Goal: Obtain resource: Obtain resource

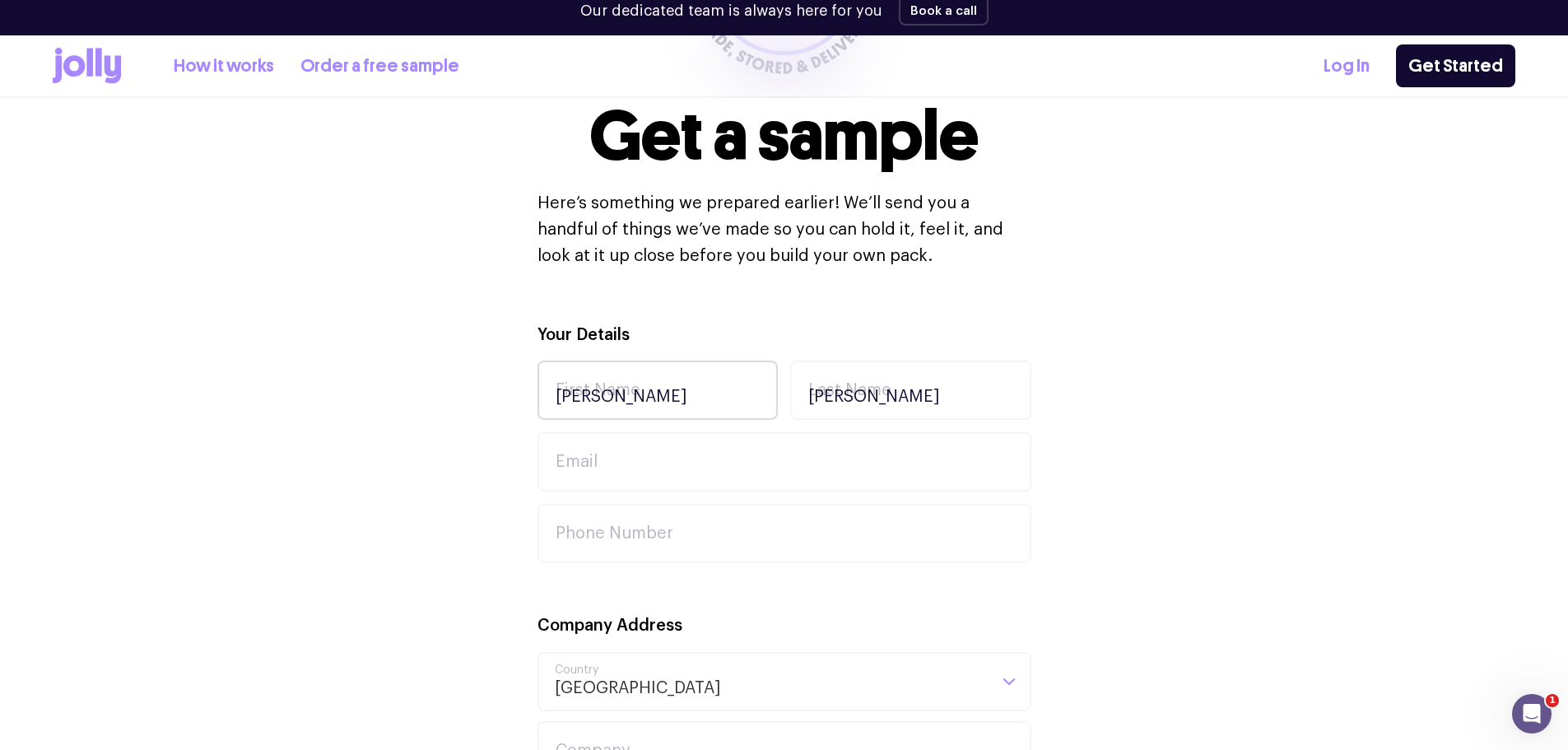
scroll to position [379, 0]
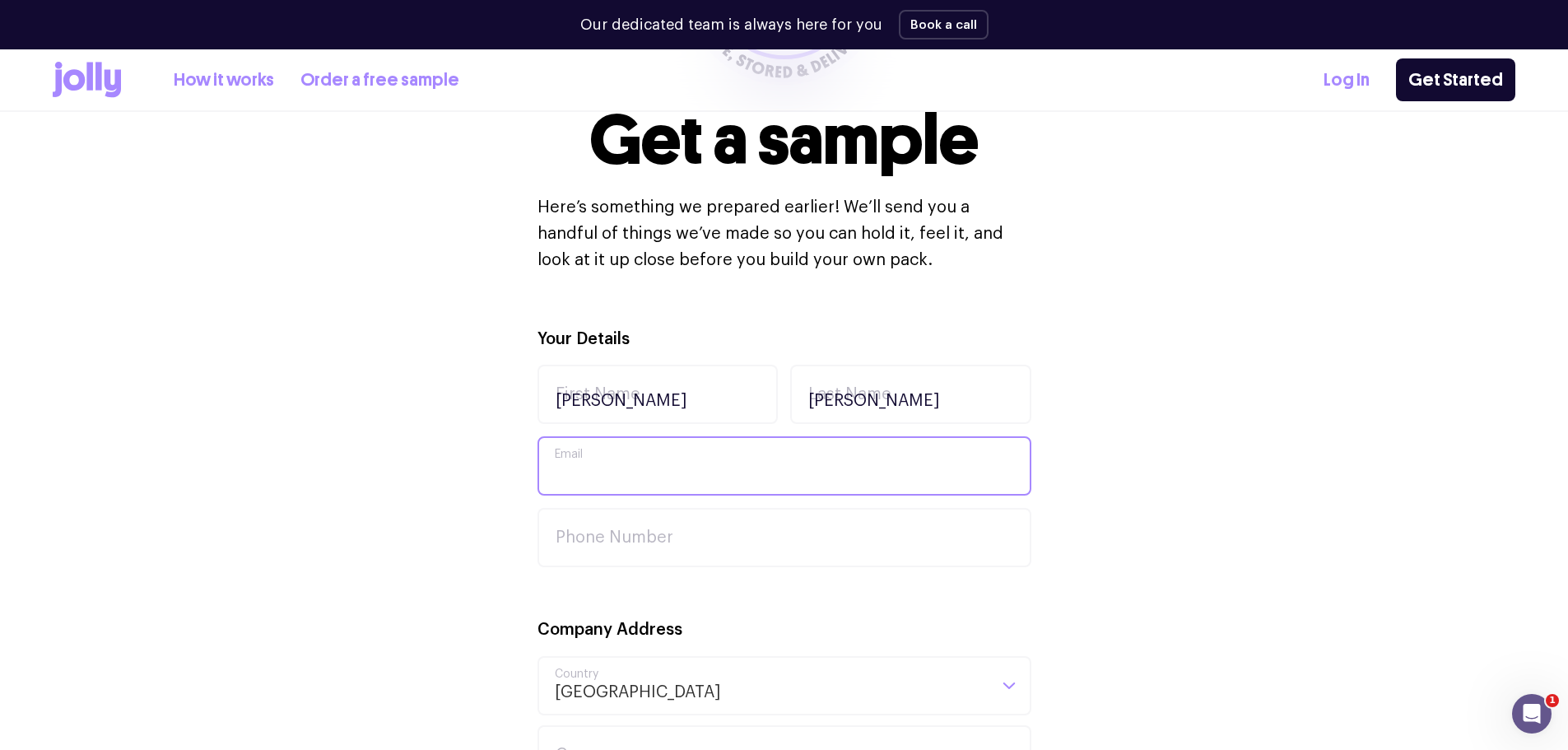
click at [628, 468] on input "Email" at bounding box center [785, 465] width 494 height 59
click at [585, 379] on input "[PERSON_NAME]" at bounding box center [659, 393] width 242 height 59
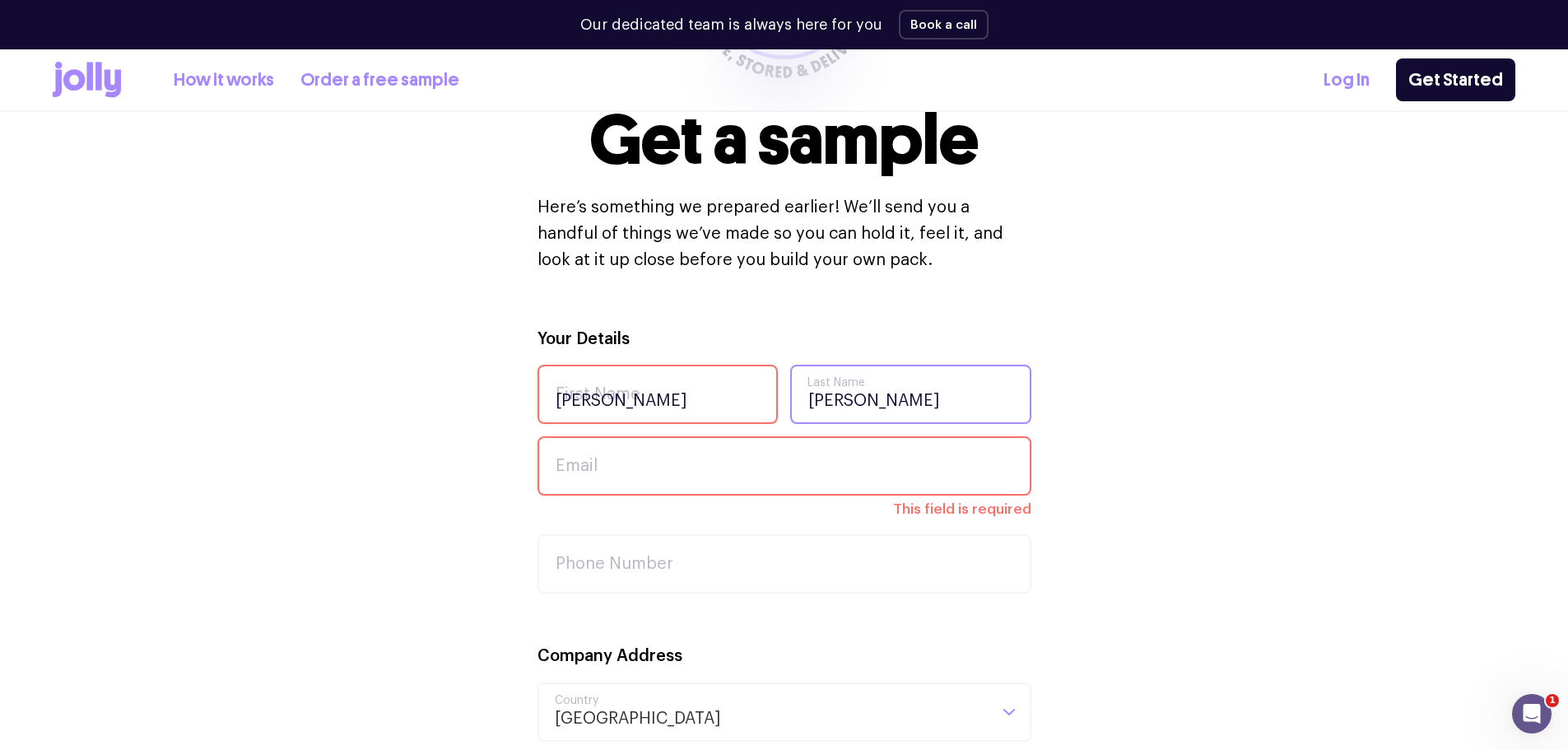
click at [888, 390] on input "[PERSON_NAME]" at bounding box center [911, 393] width 242 height 59
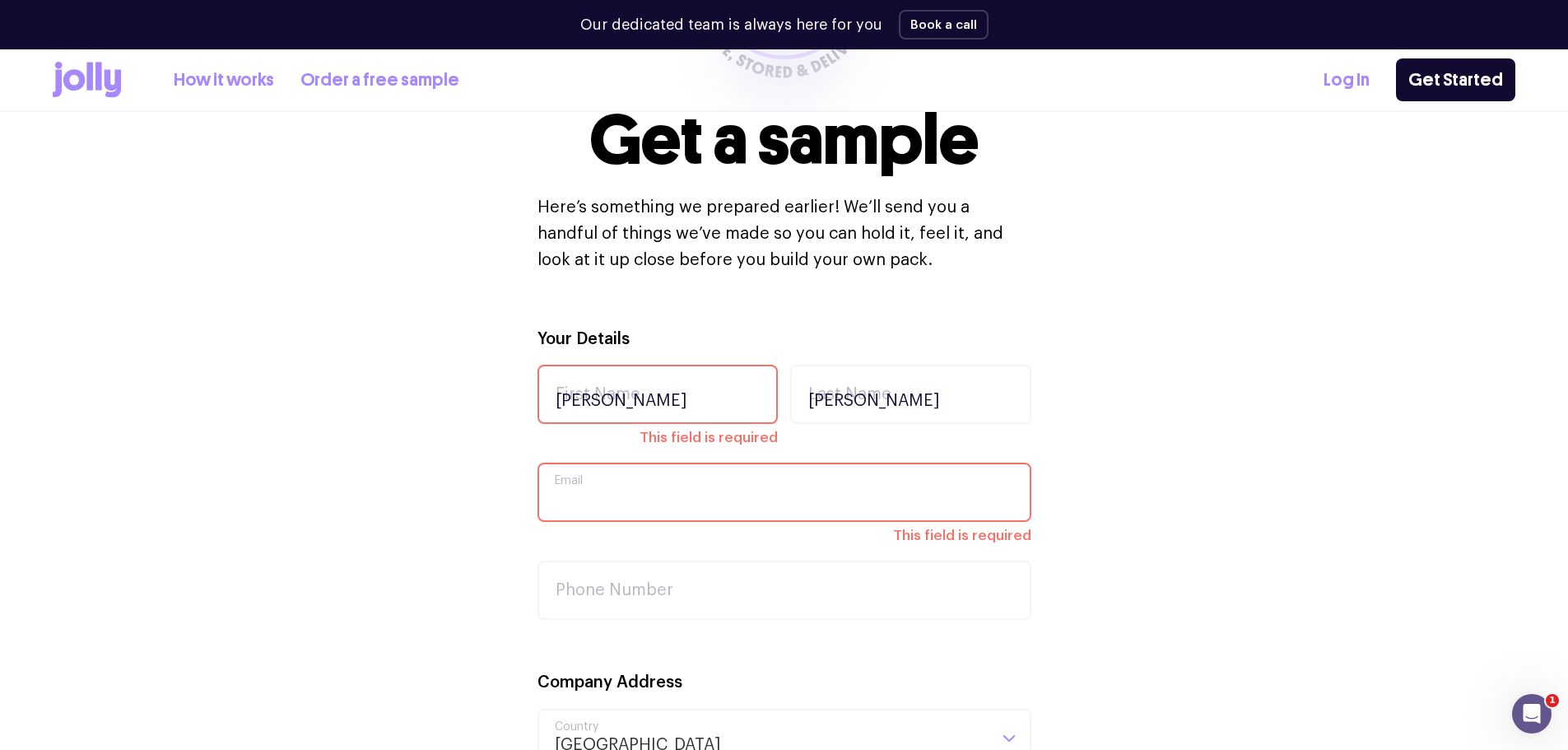
click at [664, 473] on input "Email" at bounding box center [785, 491] width 494 height 59
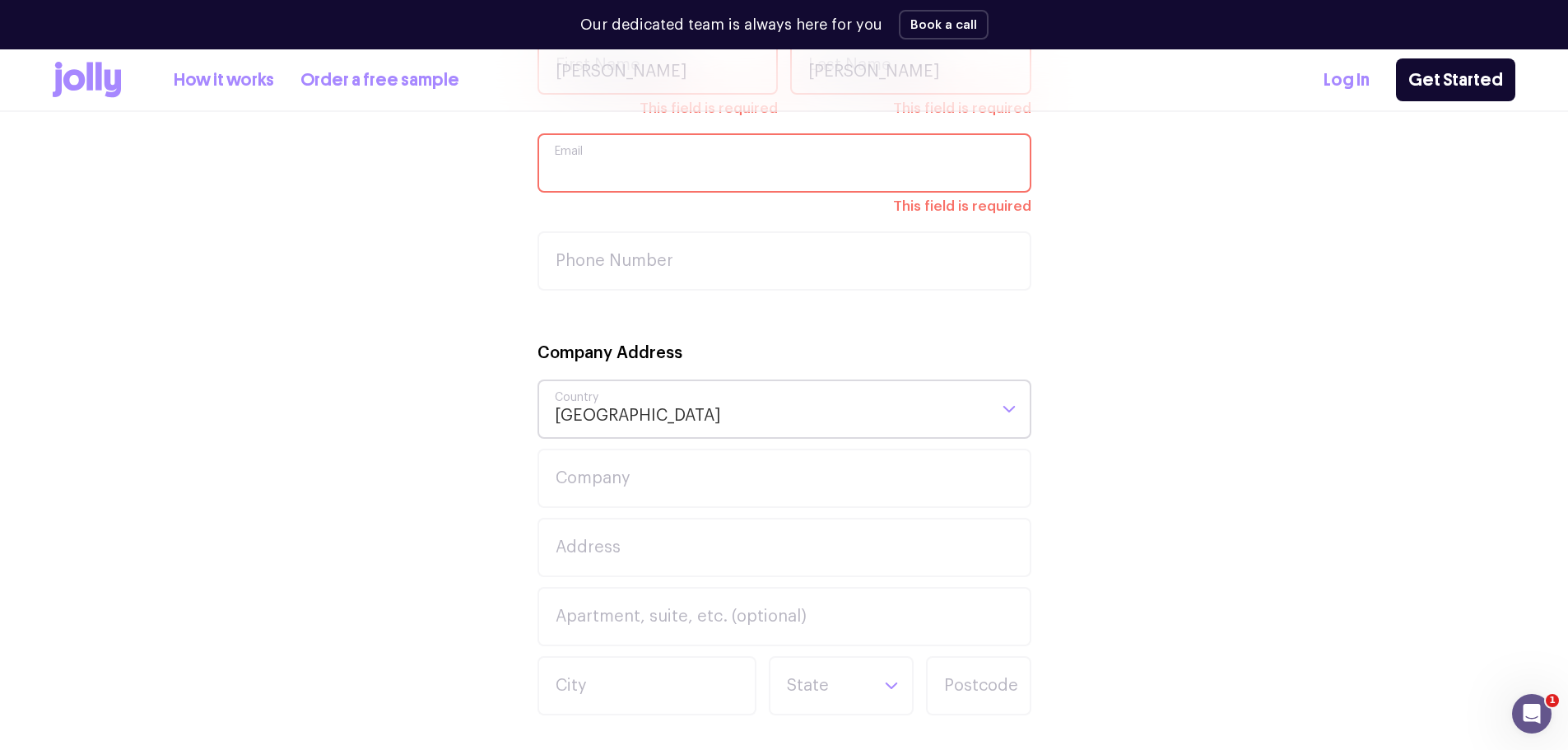
scroll to position [626, 0]
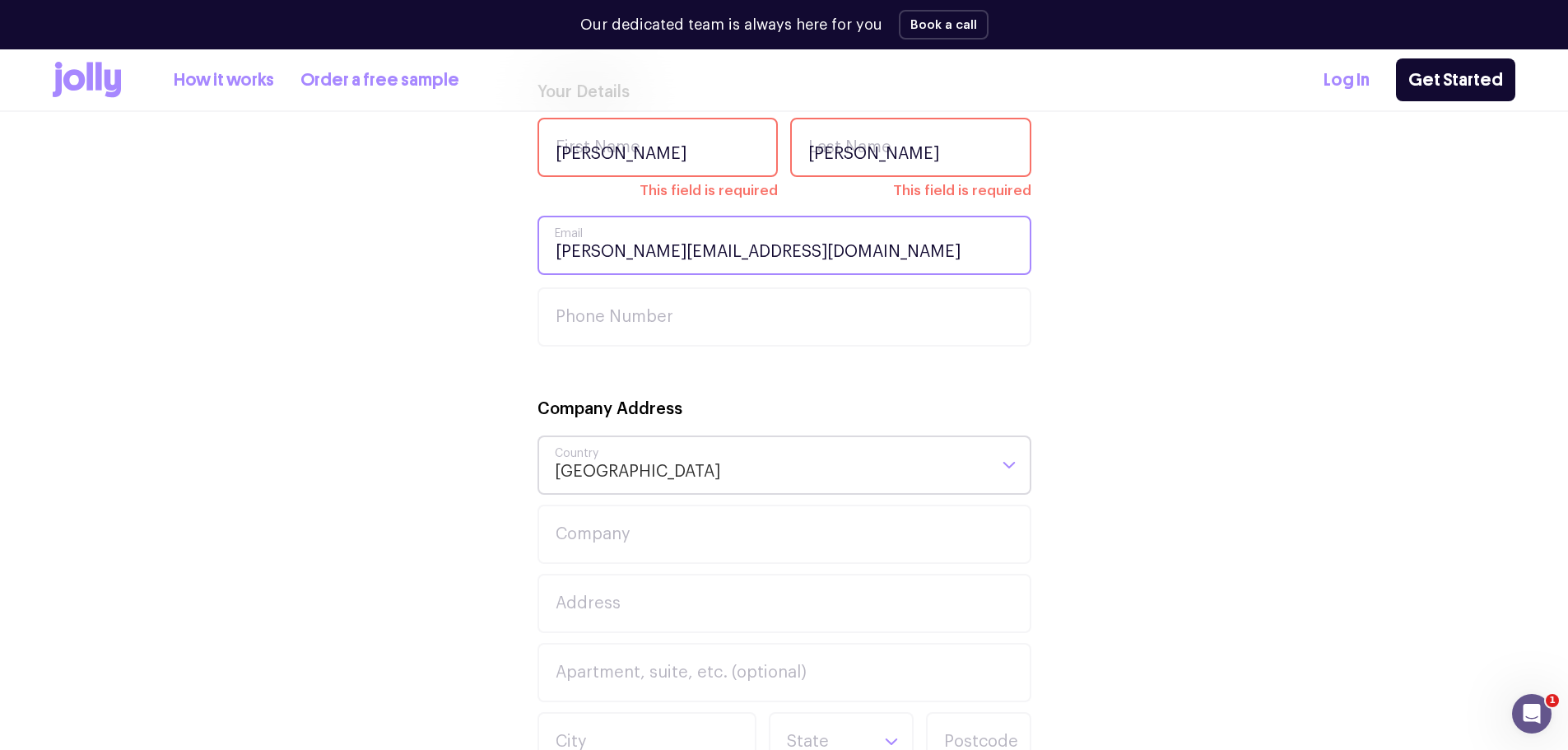
type input "[PERSON_NAME][EMAIL_ADDRESS][DOMAIN_NAME]"
type input "0476158206"
click at [667, 529] on input "Company" at bounding box center [785, 534] width 494 height 59
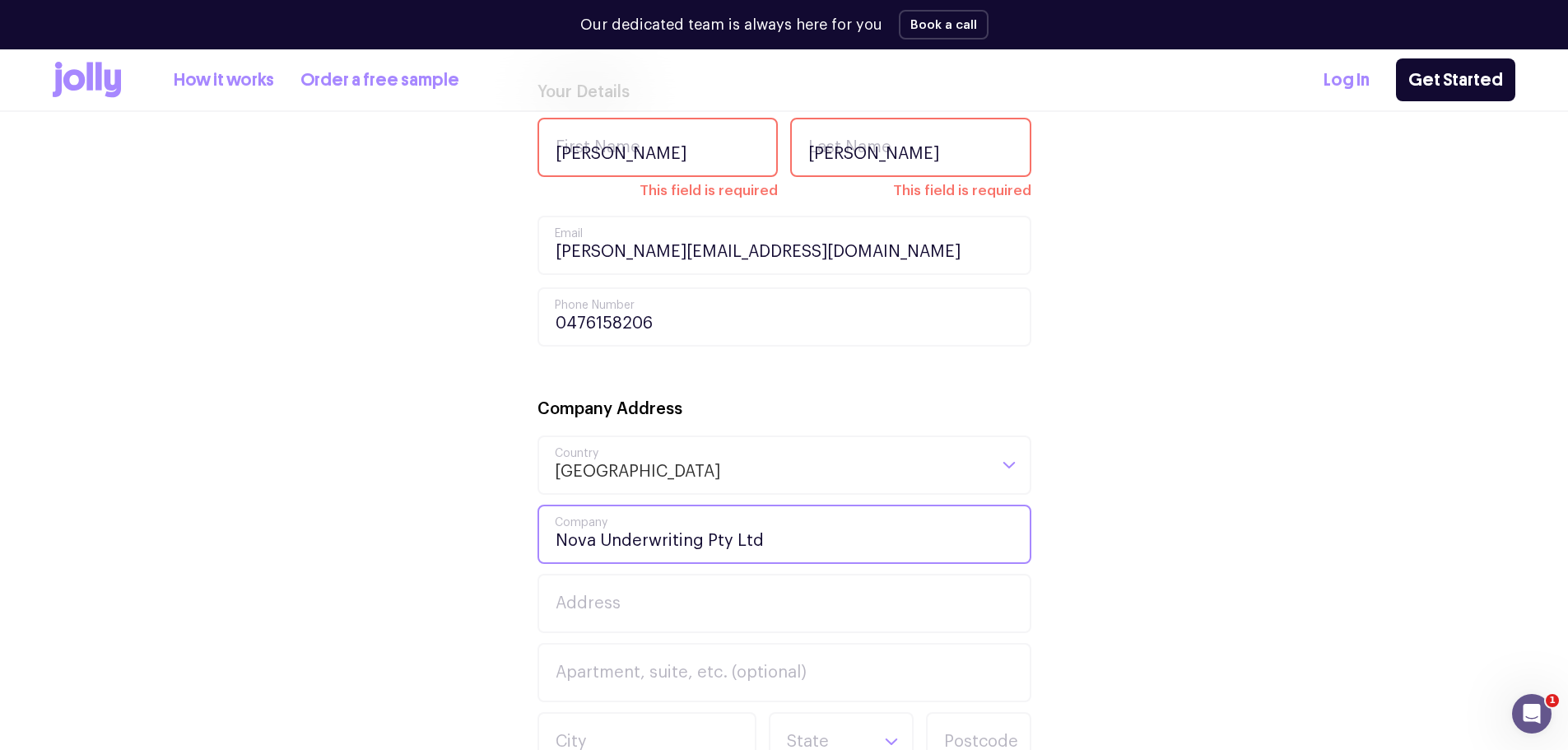
type input "Nova Underwriting Pty Ltd"
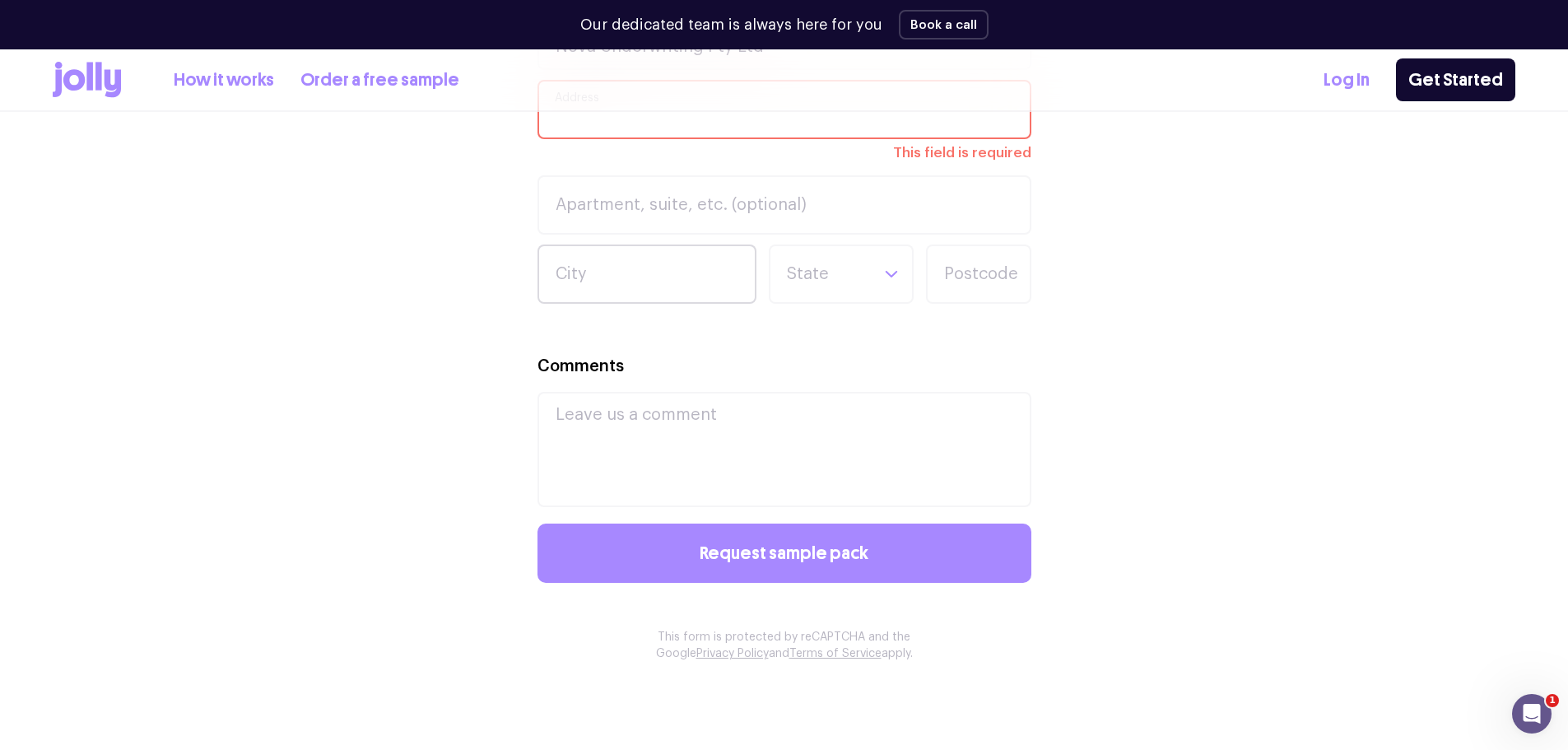
scroll to position [873, 0]
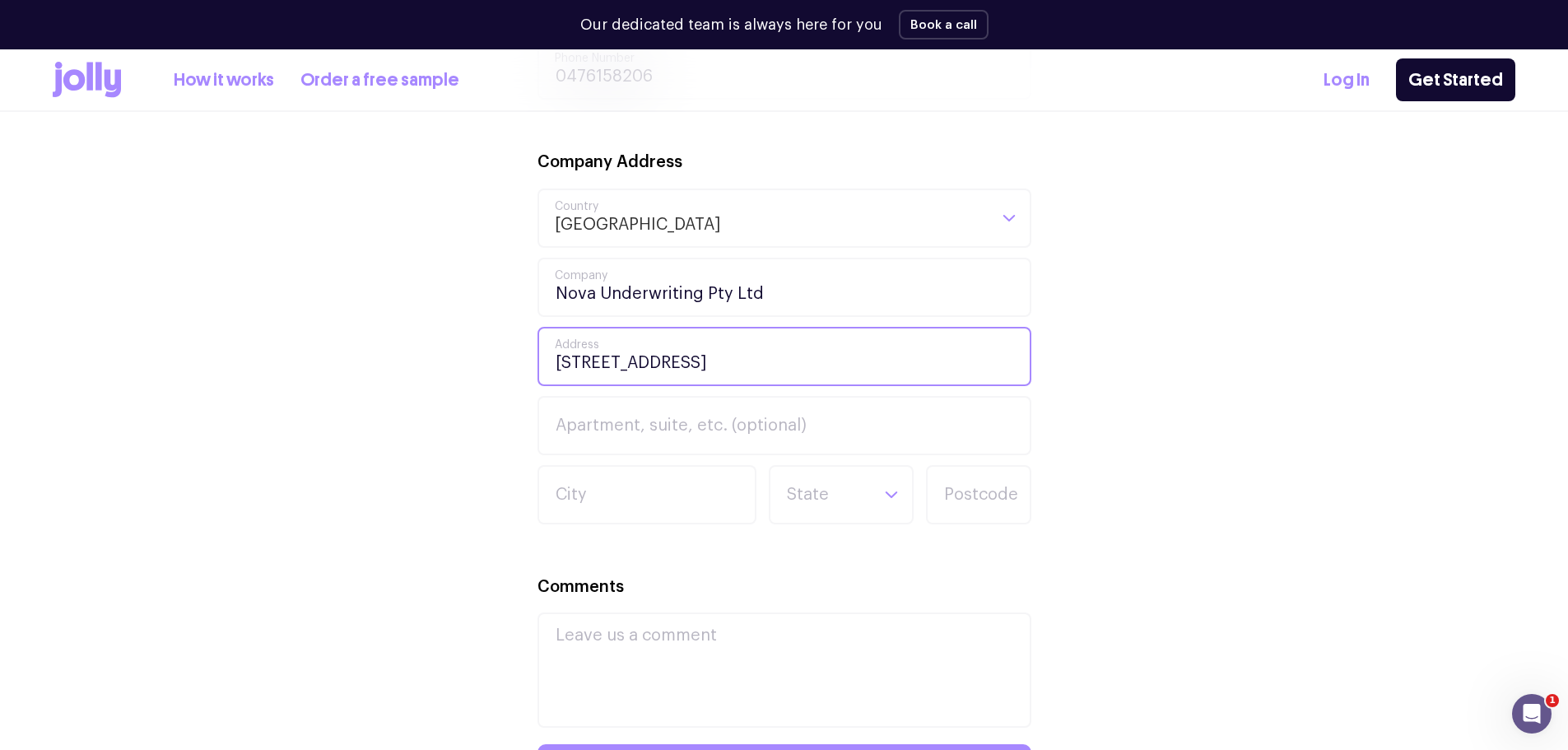
type input "[STREET_ADDRESS]"
type input "Suite 34, Level 7"
click at [625, 498] on input "City" at bounding box center [647, 494] width 219 height 59
type input "[GEOGRAPHIC_DATA]"
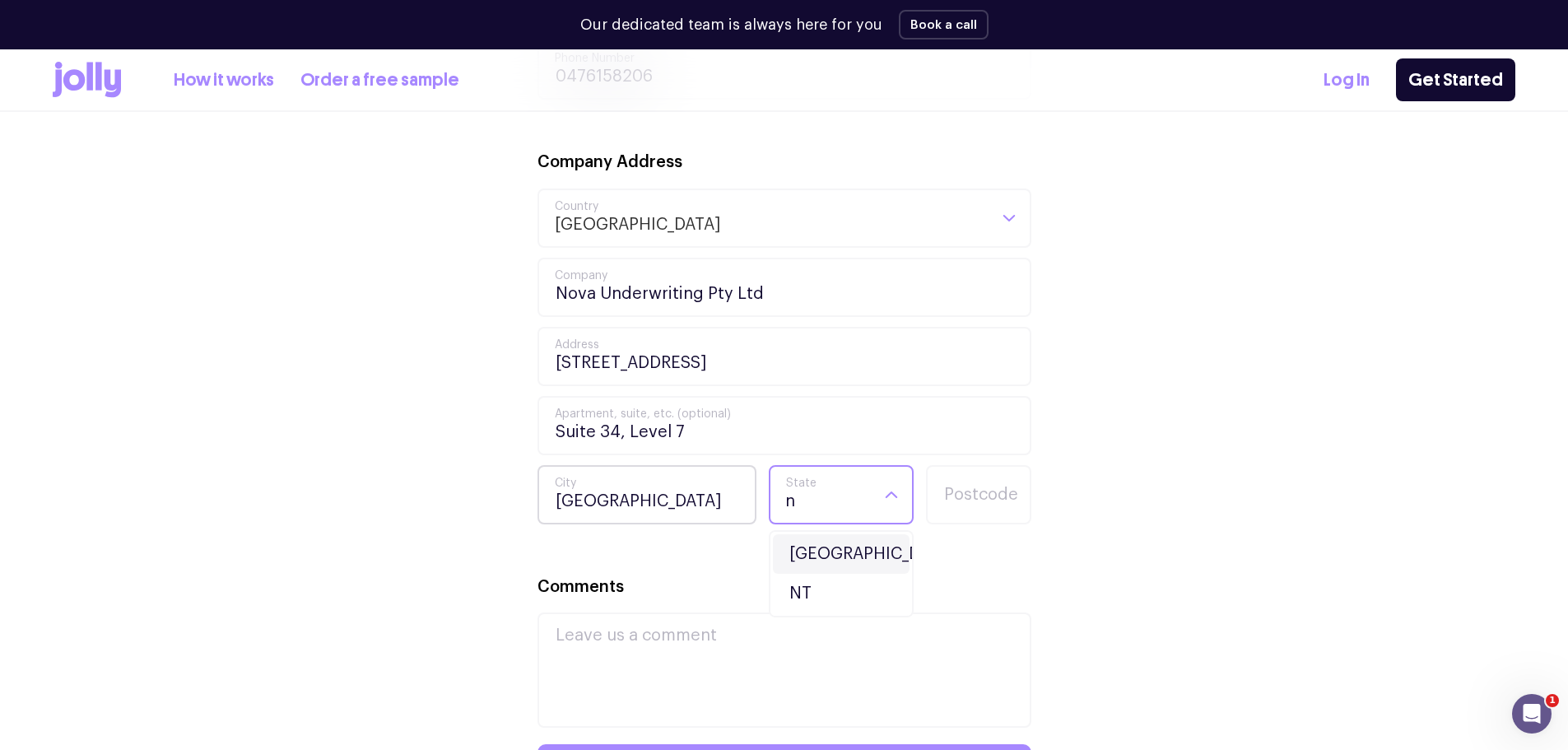
type input "ns"
click at [814, 549] on li "[GEOGRAPHIC_DATA]" at bounding box center [841, 553] width 136 height 39
click at [985, 505] on input "Postcode" at bounding box center [979, 494] width 105 height 59
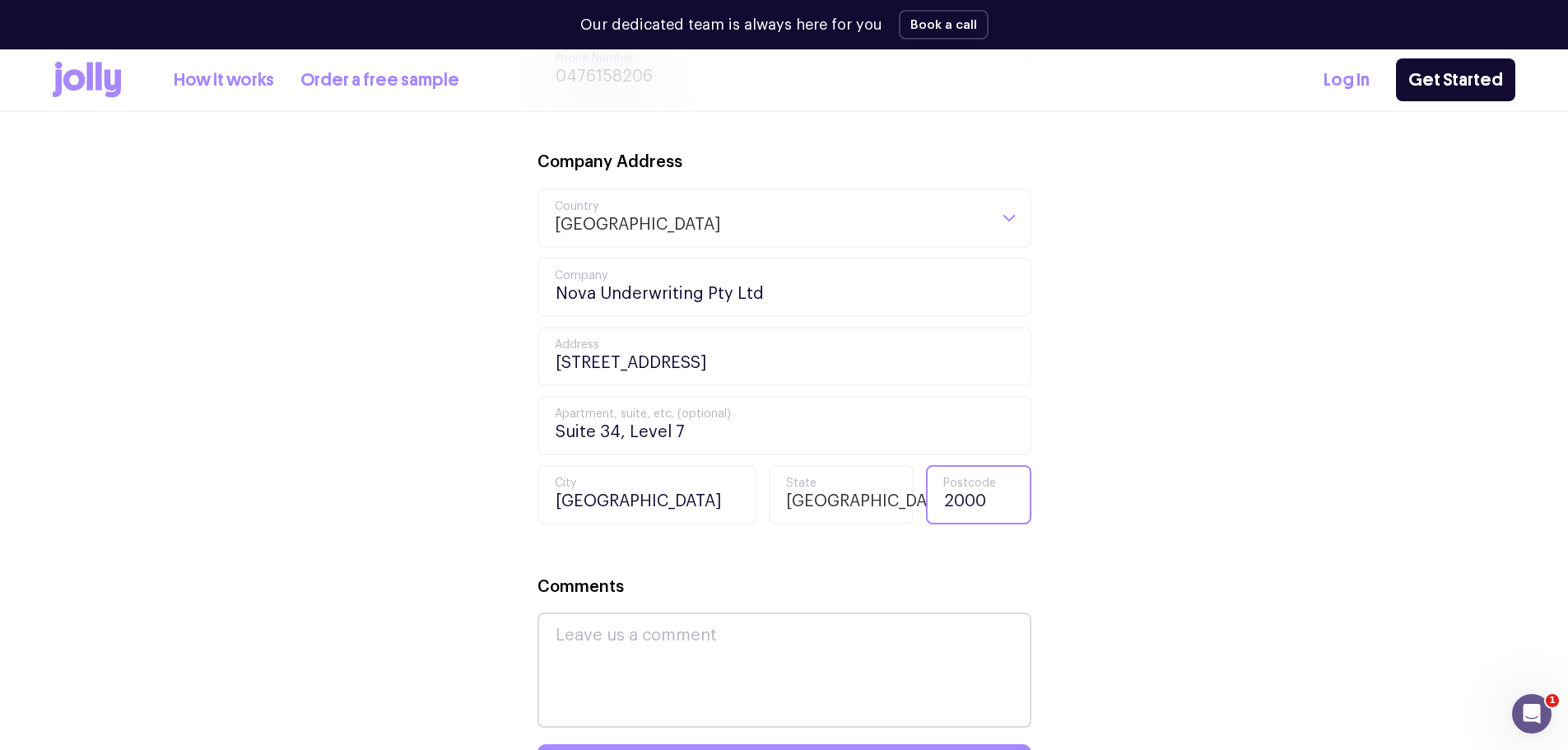
type input "2000"
click at [712, 633] on textarea "Comments" at bounding box center [785, 669] width 494 height 115
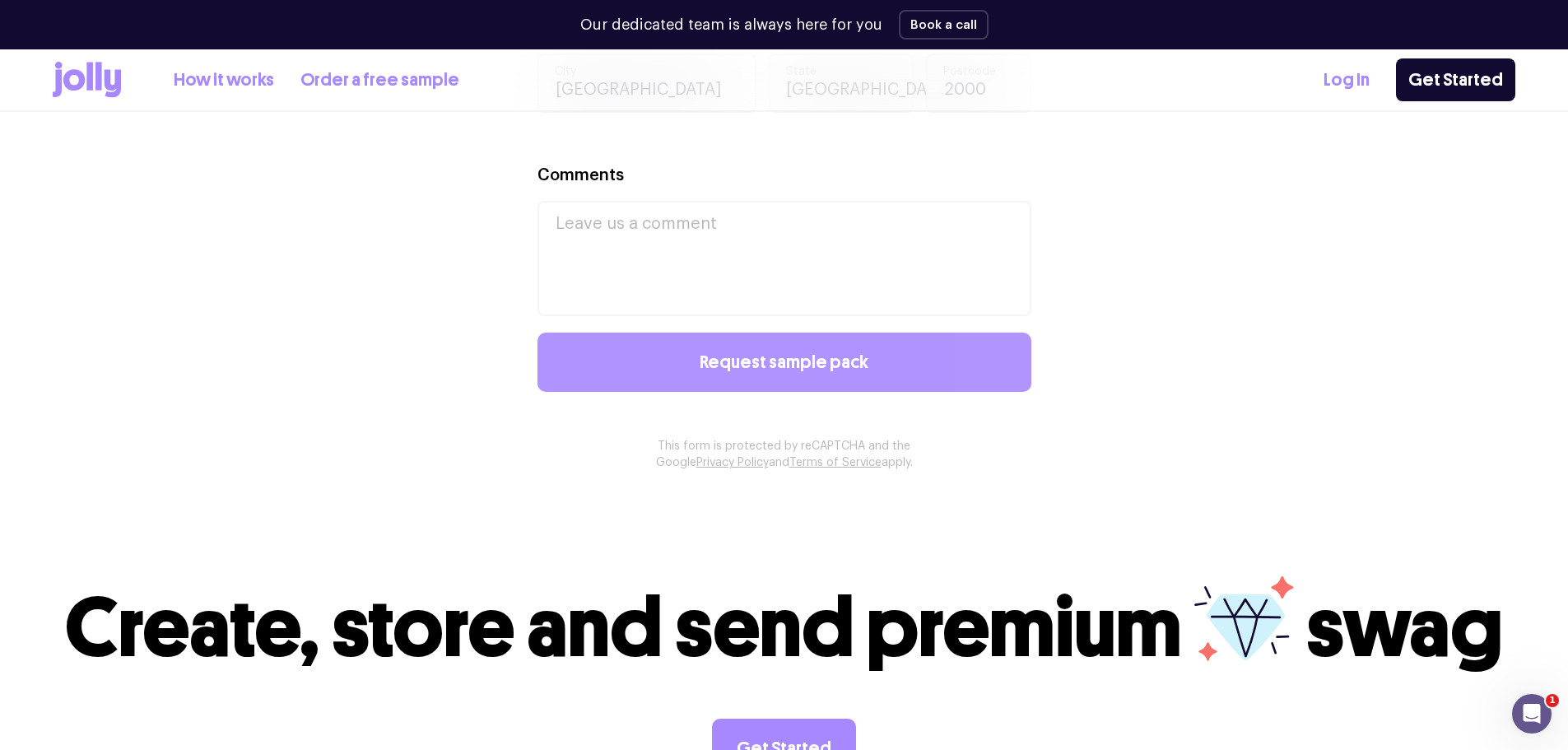
click at [725, 368] on span "Request sample pack" at bounding box center [784, 362] width 169 height 18
click at [867, 380] on button "Request sample pack" at bounding box center [785, 361] width 494 height 59
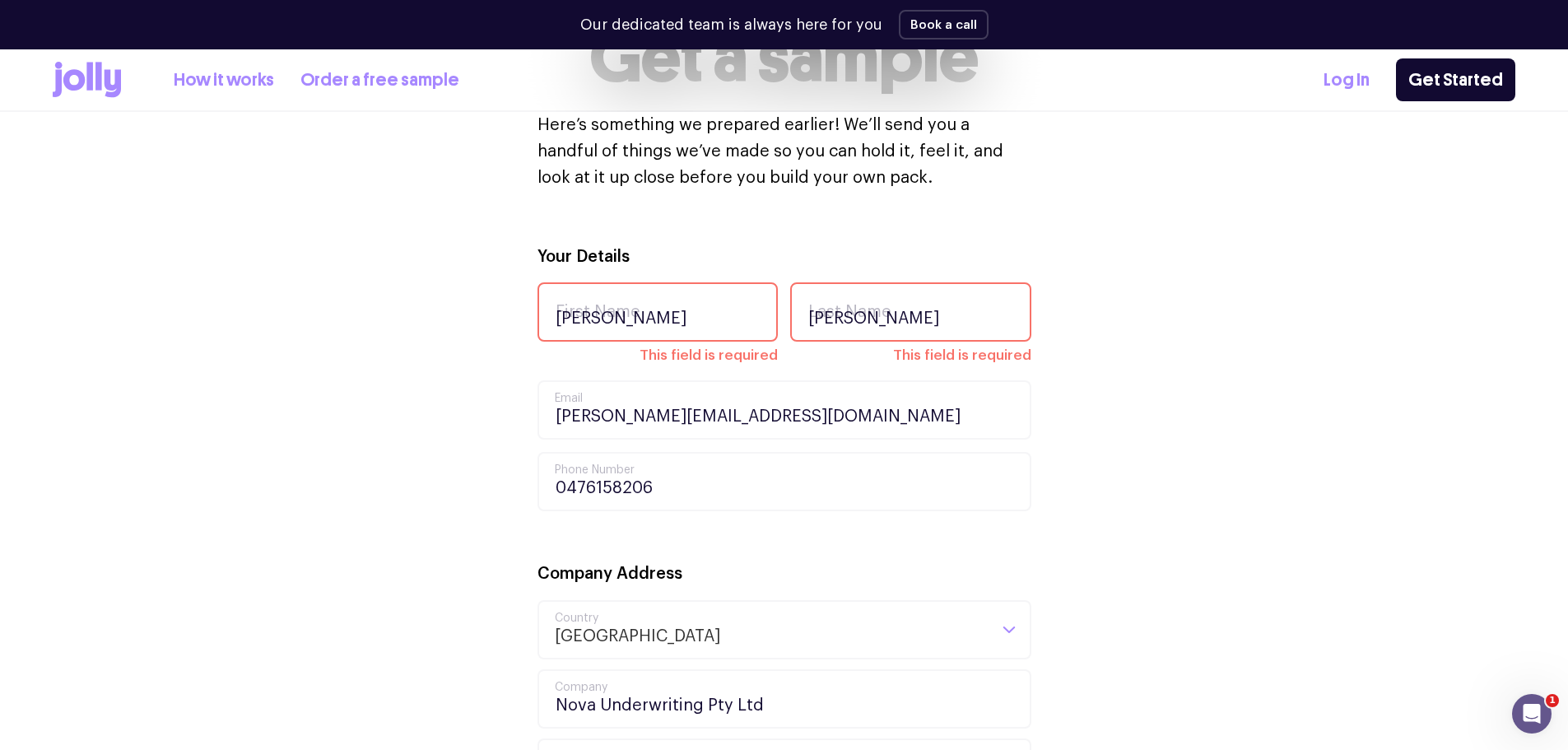
scroll to position [132, 0]
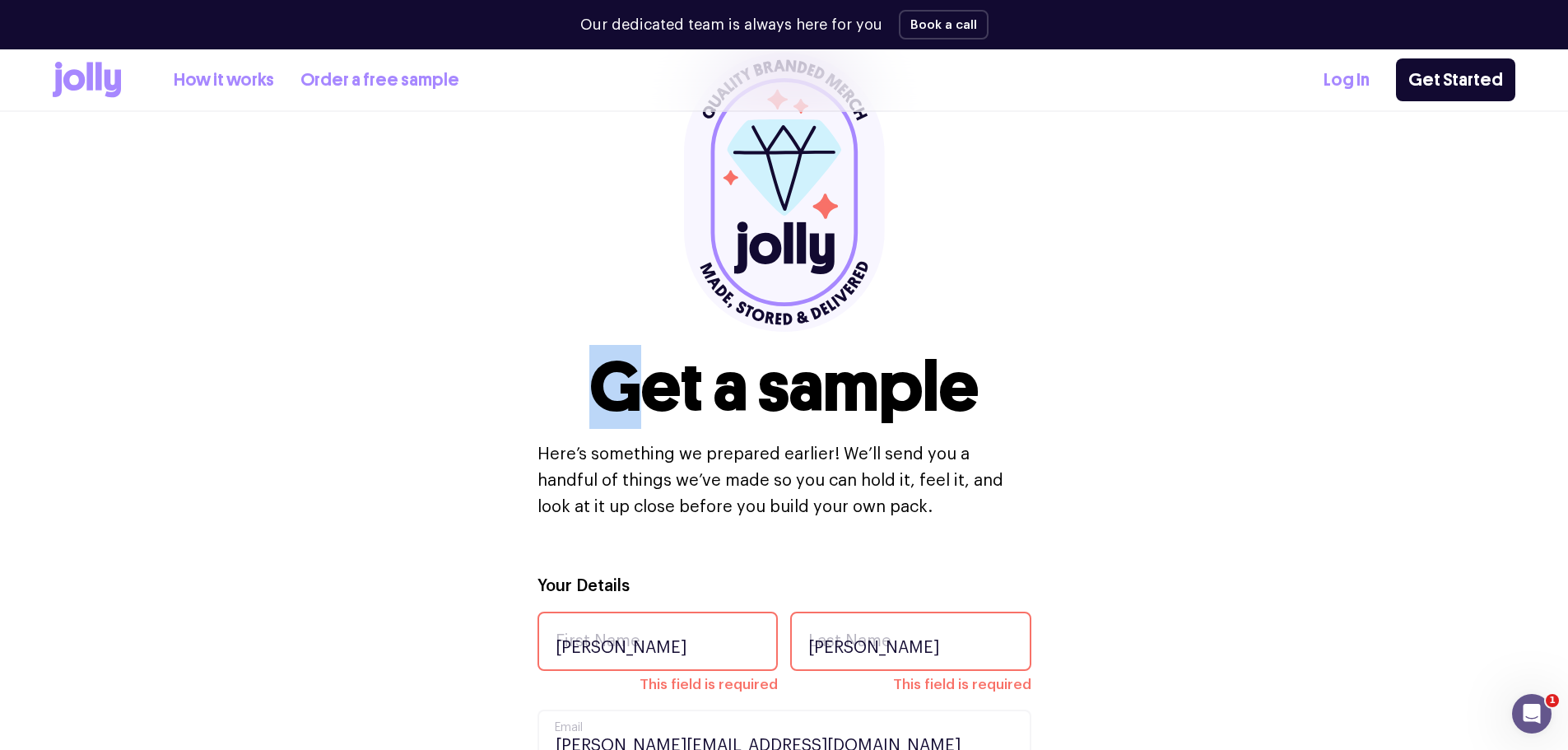
click at [545, 319] on div "Get a sample Here’s something we prepared earlier! We’ll send you a handful of …" at bounding box center [785, 286] width 494 height 468
click at [635, 640] on input "[PERSON_NAME]" at bounding box center [659, 640] width 242 height 59
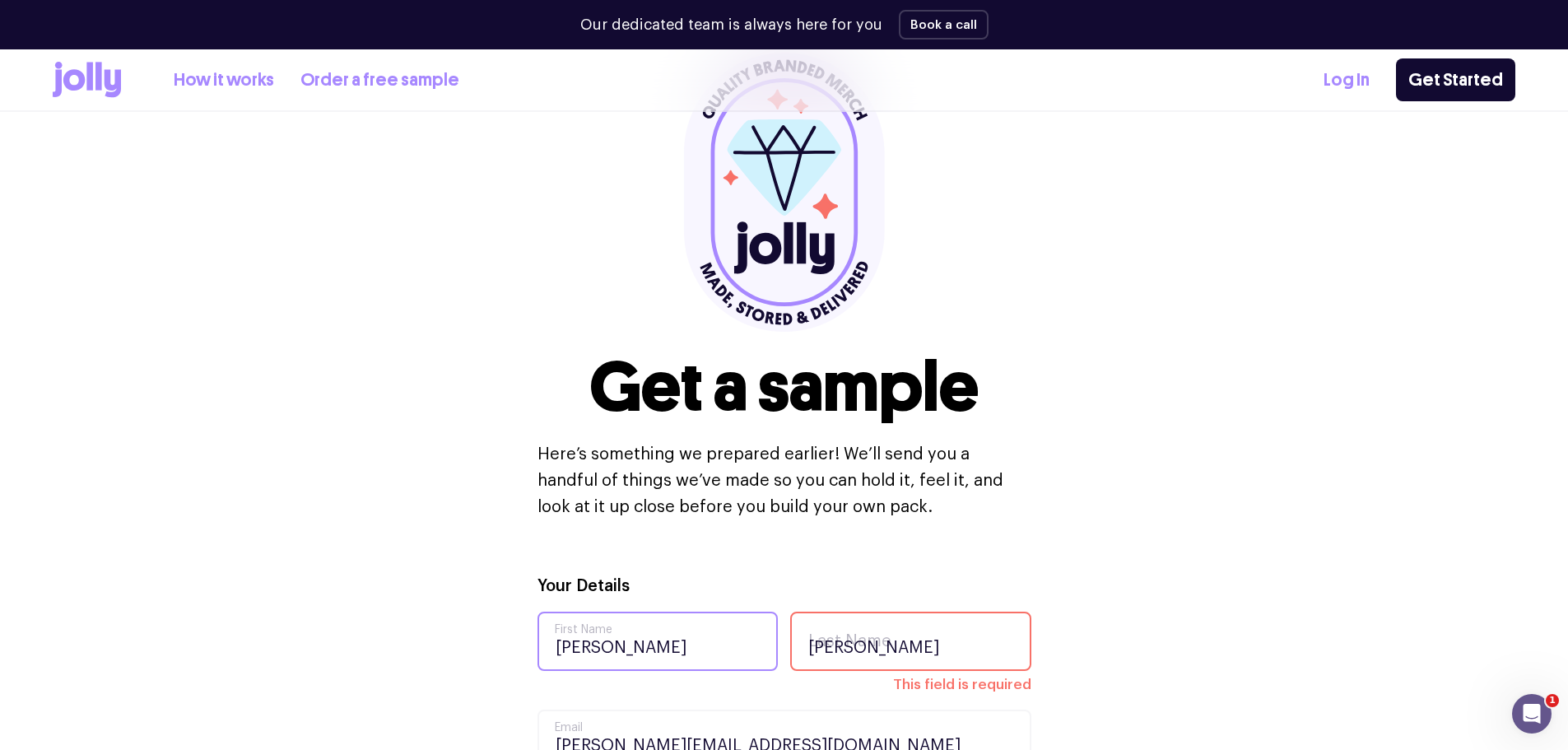
type input "J"
type input "[PERSON_NAME]"
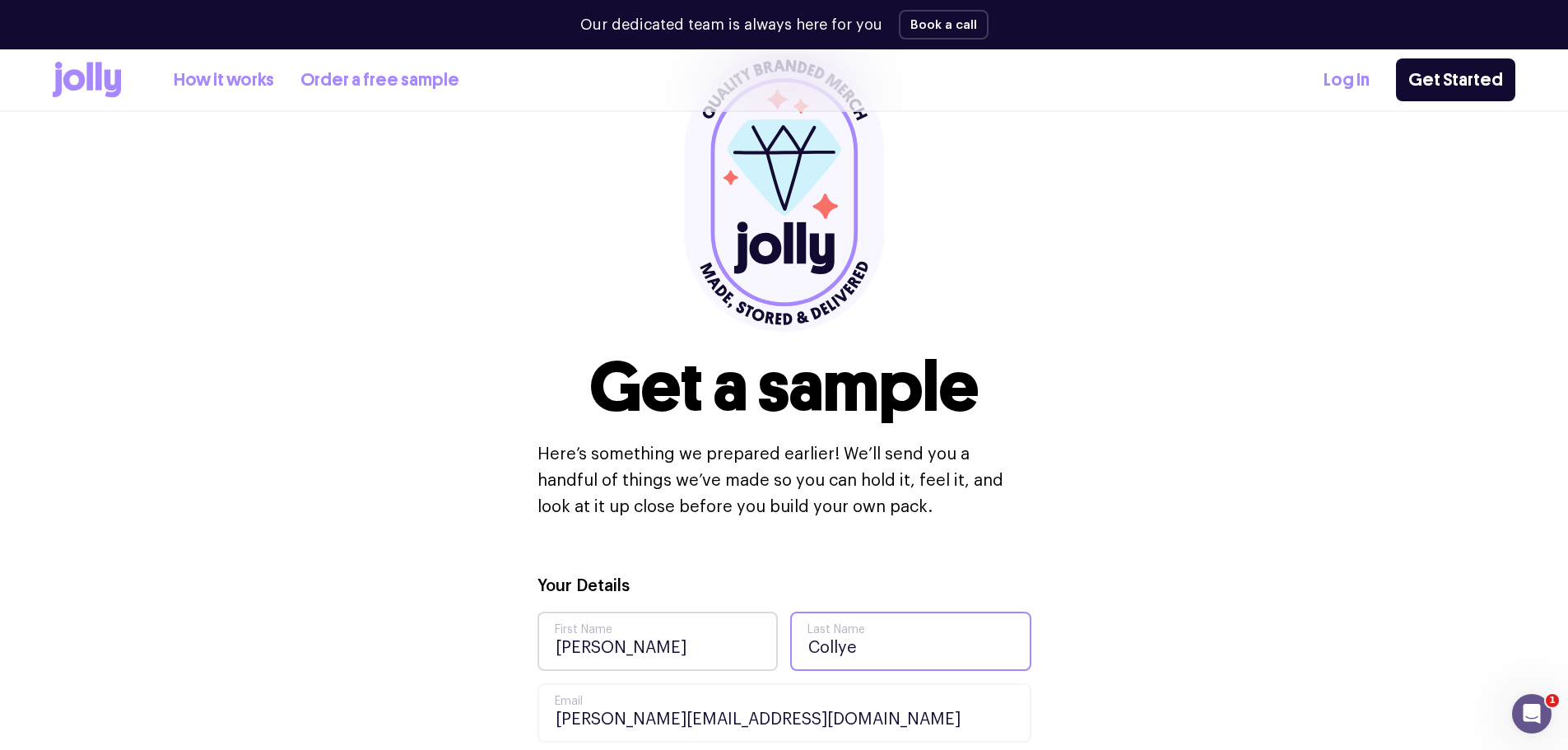
type input "[PERSON_NAME]"
click at [1072, 438] on div "Get a sample Here’s something we prepared earlier! We’ll send you a handful of …" at bounding box center [784, 286] width 1463 height 573
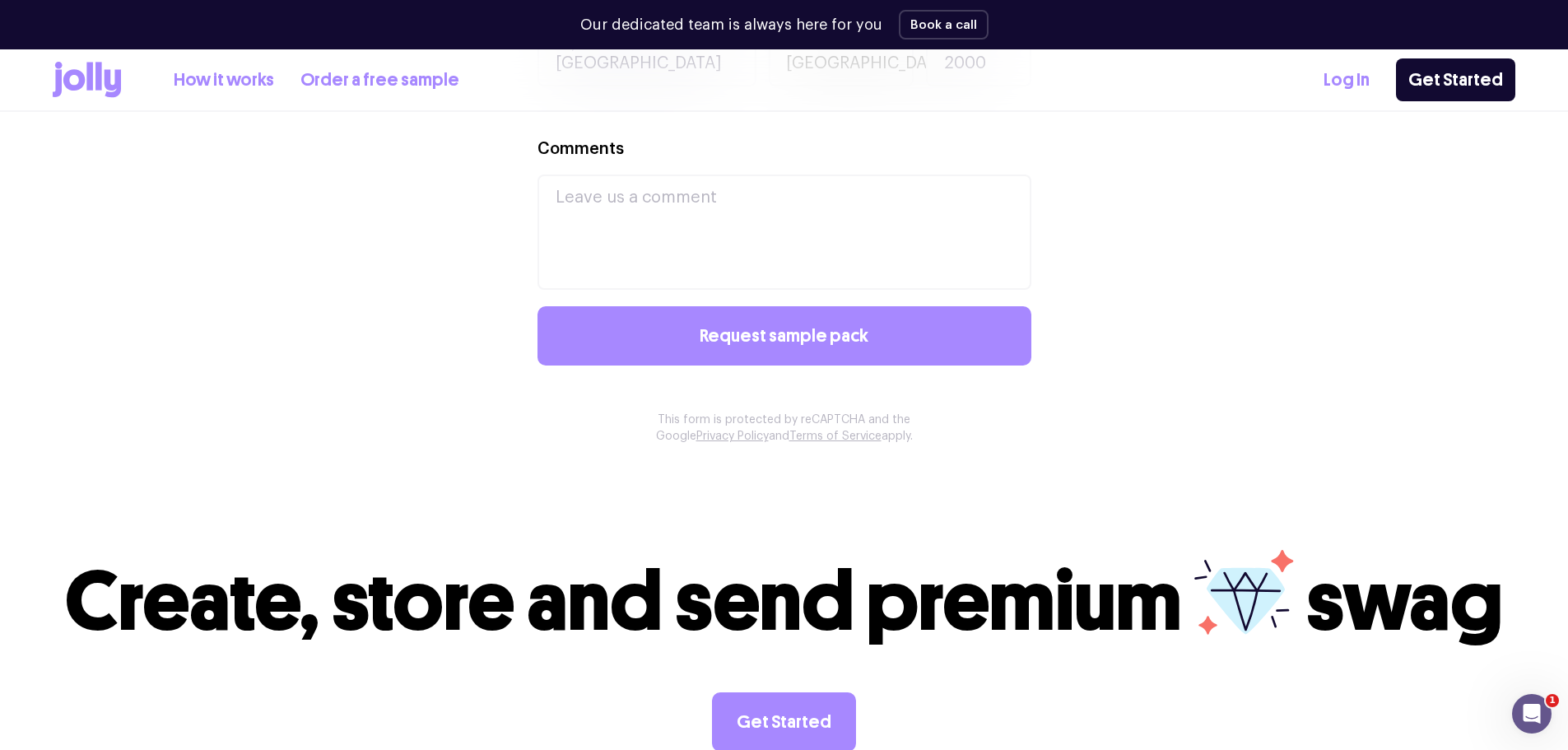
scroll to position [1448, 0]
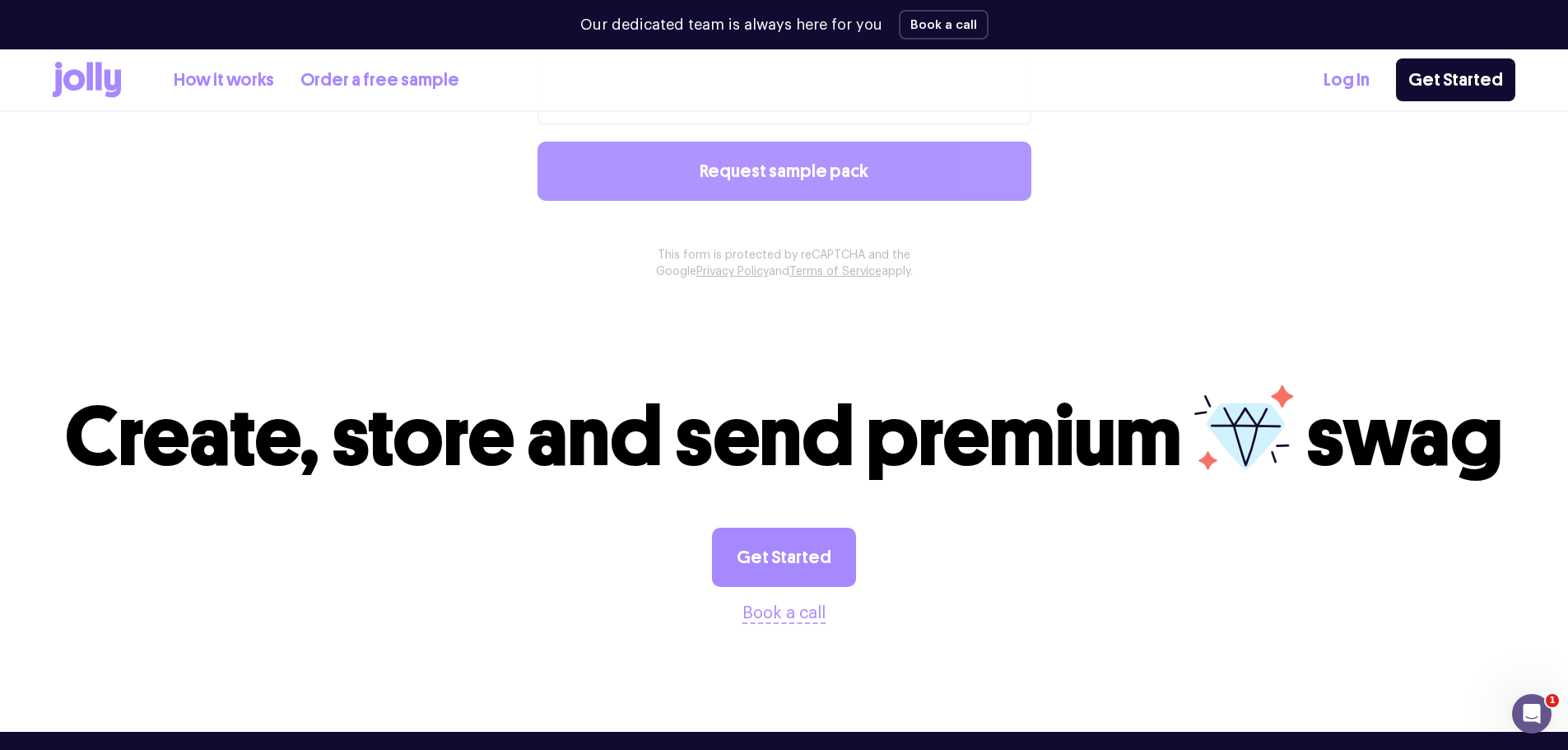
click at [837, 173] on span "Request sample pack" at bounding box center [784, 172] width 169 height 18
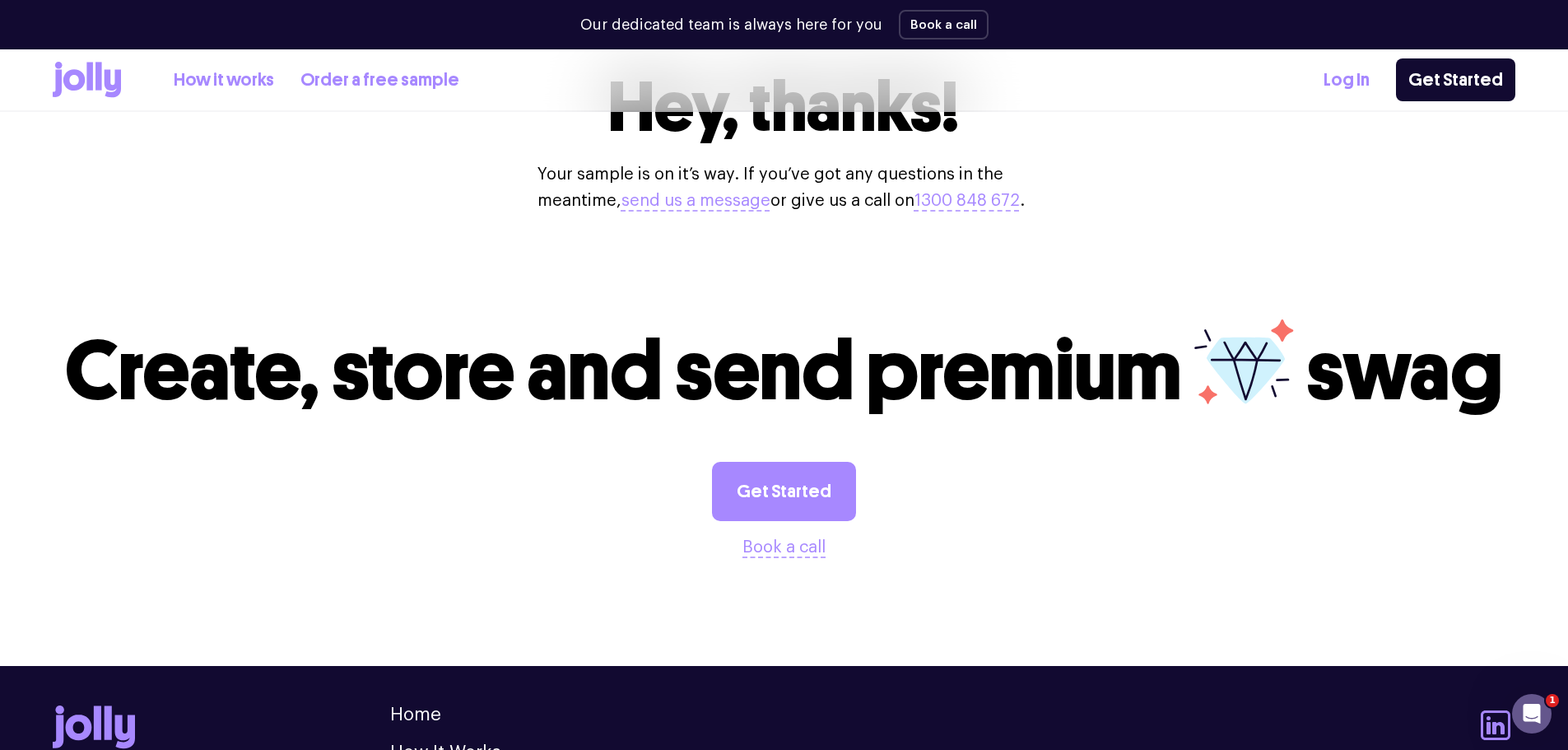
scroll to position [576, 0]
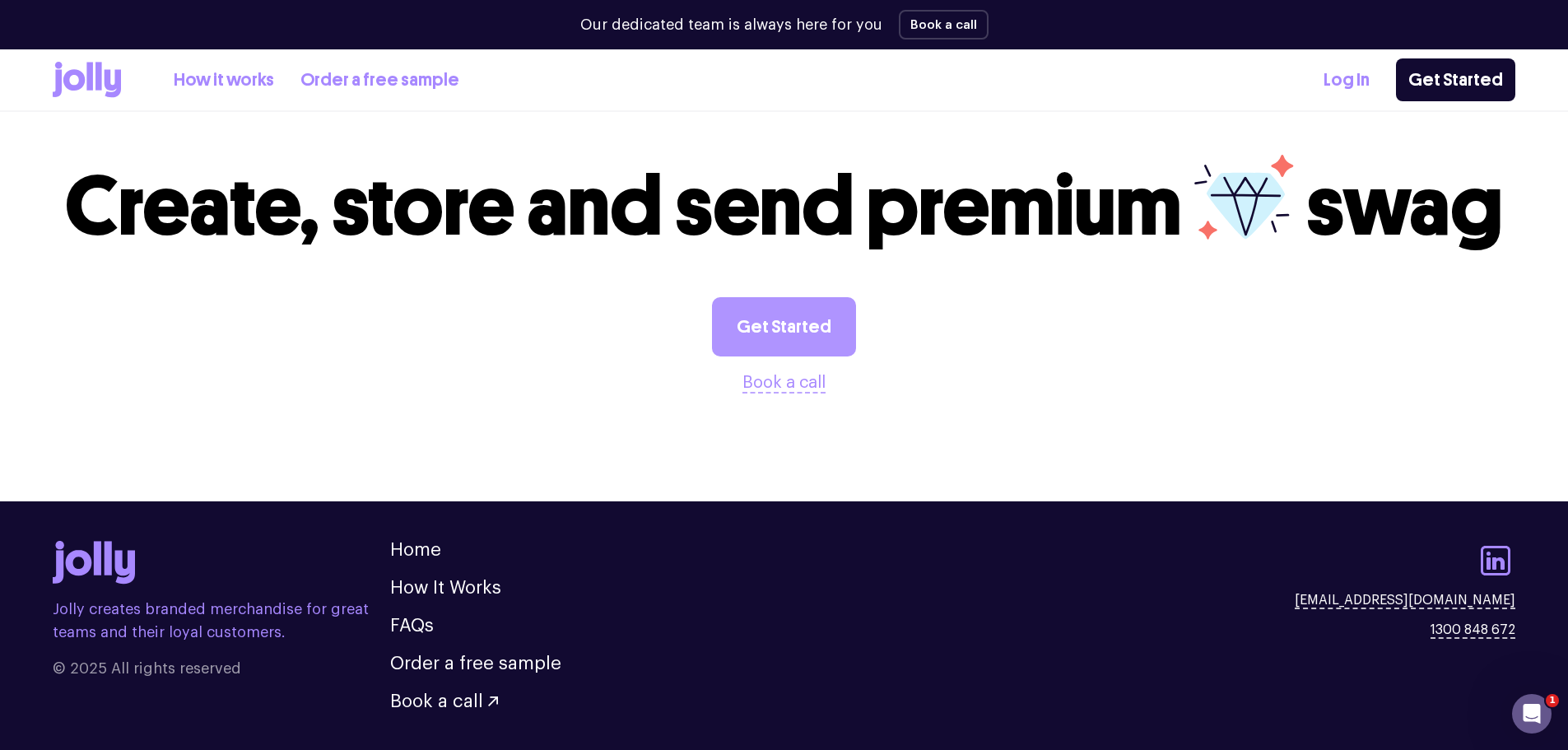
click at [779, 356] on link "Get Started" at bounding box center [784, 326] width 144 height 59
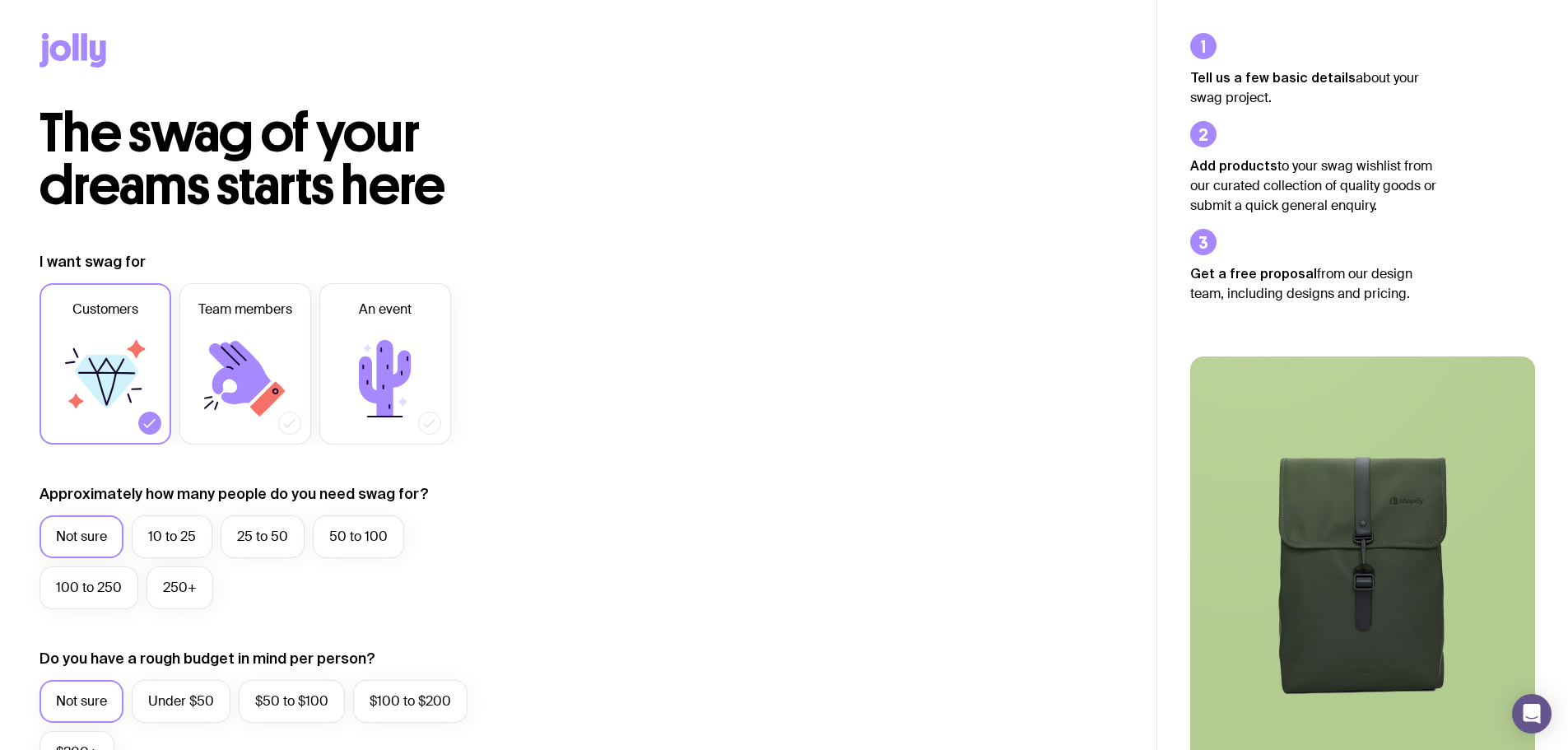
click at [268, 383] on icon at bounding box center [245, 378] width 99 height 99
click at [0, 0] on input "Team members" at bounding box center [0, 0] width 0 height 0
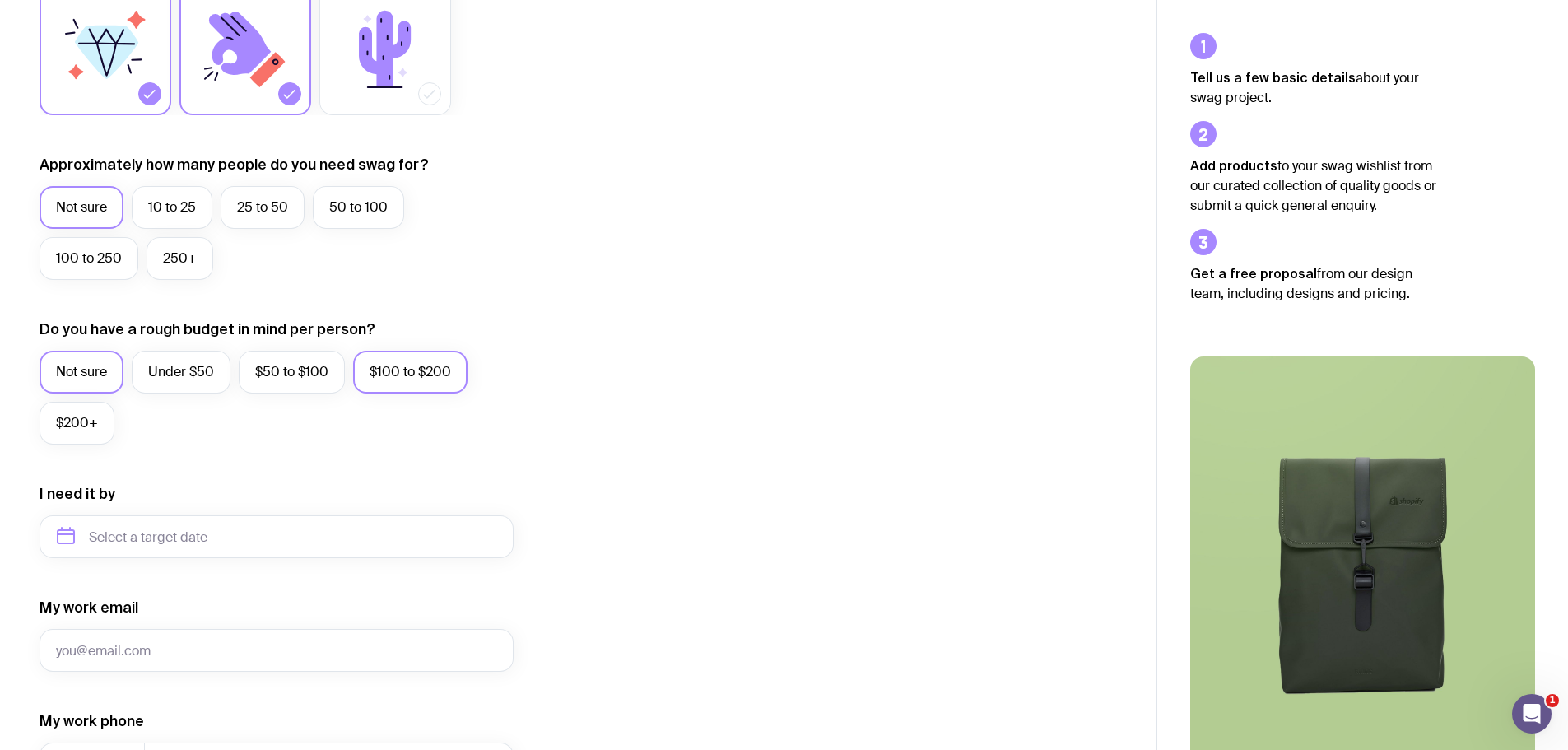
scroll to position [576, 0]
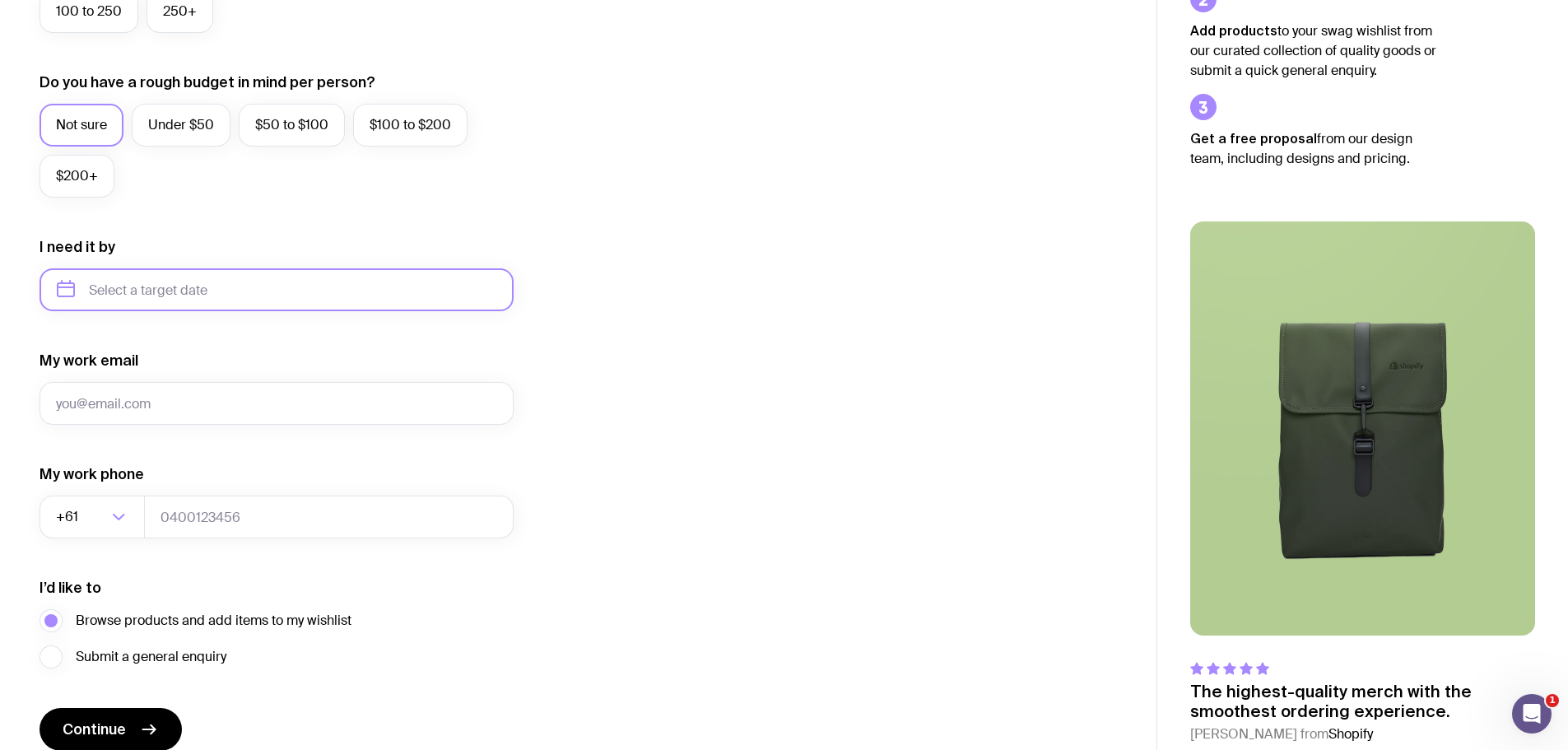
click at [193, 311] on input "text" at bounding box center [276, 289] width 474 height 43
click at [741, 322] on div "I want swag for Customers Team members An event Approximately how many people d…" at bounding box center [578, 213] width 1077 height 1075
click at [357, 400] on input "My work email" at bounding box center [276, 402] width 474 height 43
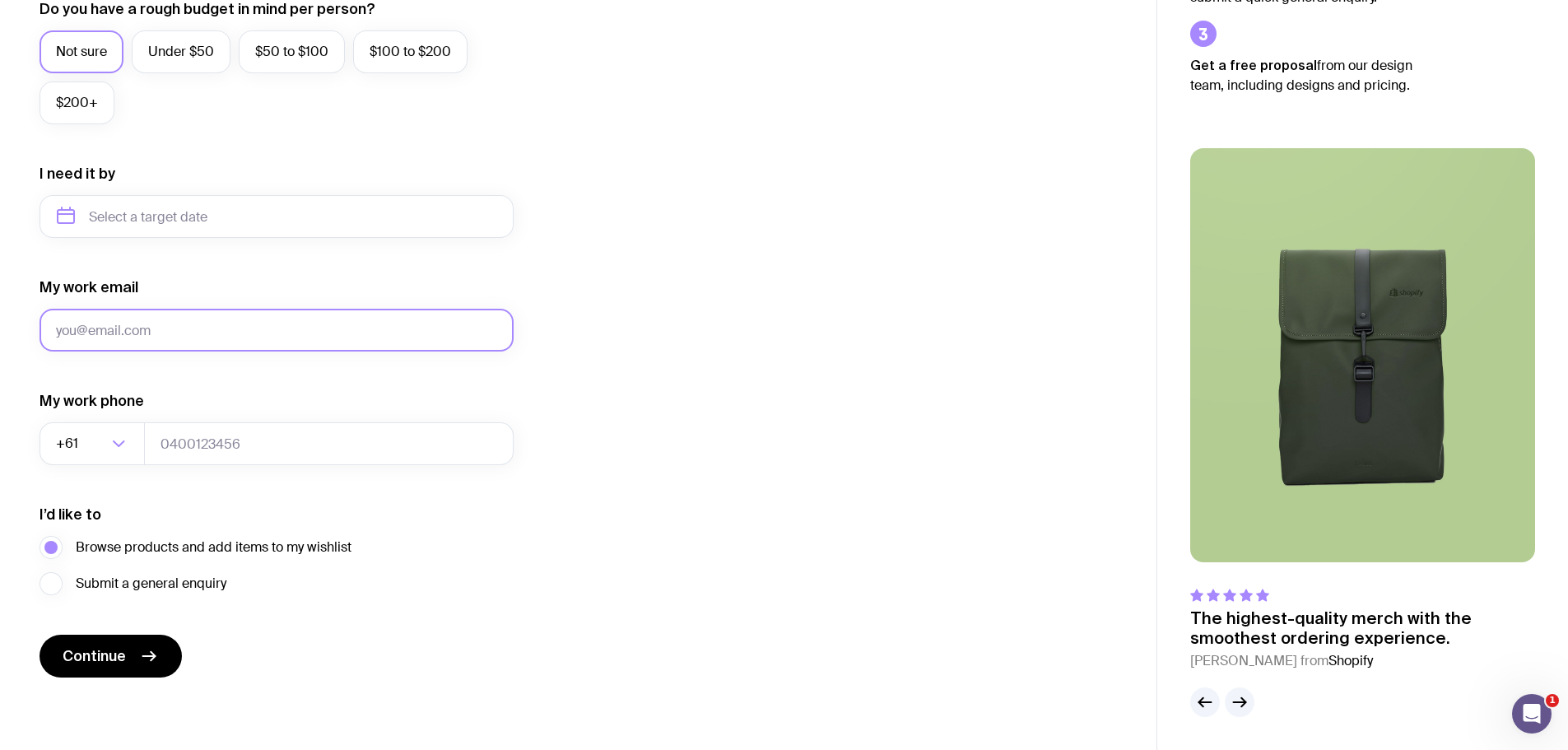
click at [154, 321] on input "My work email" at bounding box center [276, 330] width 474 height 43
type input "[PERSON_NAME][EMAIL_ADDRESS][DOMAIN_NAME]"
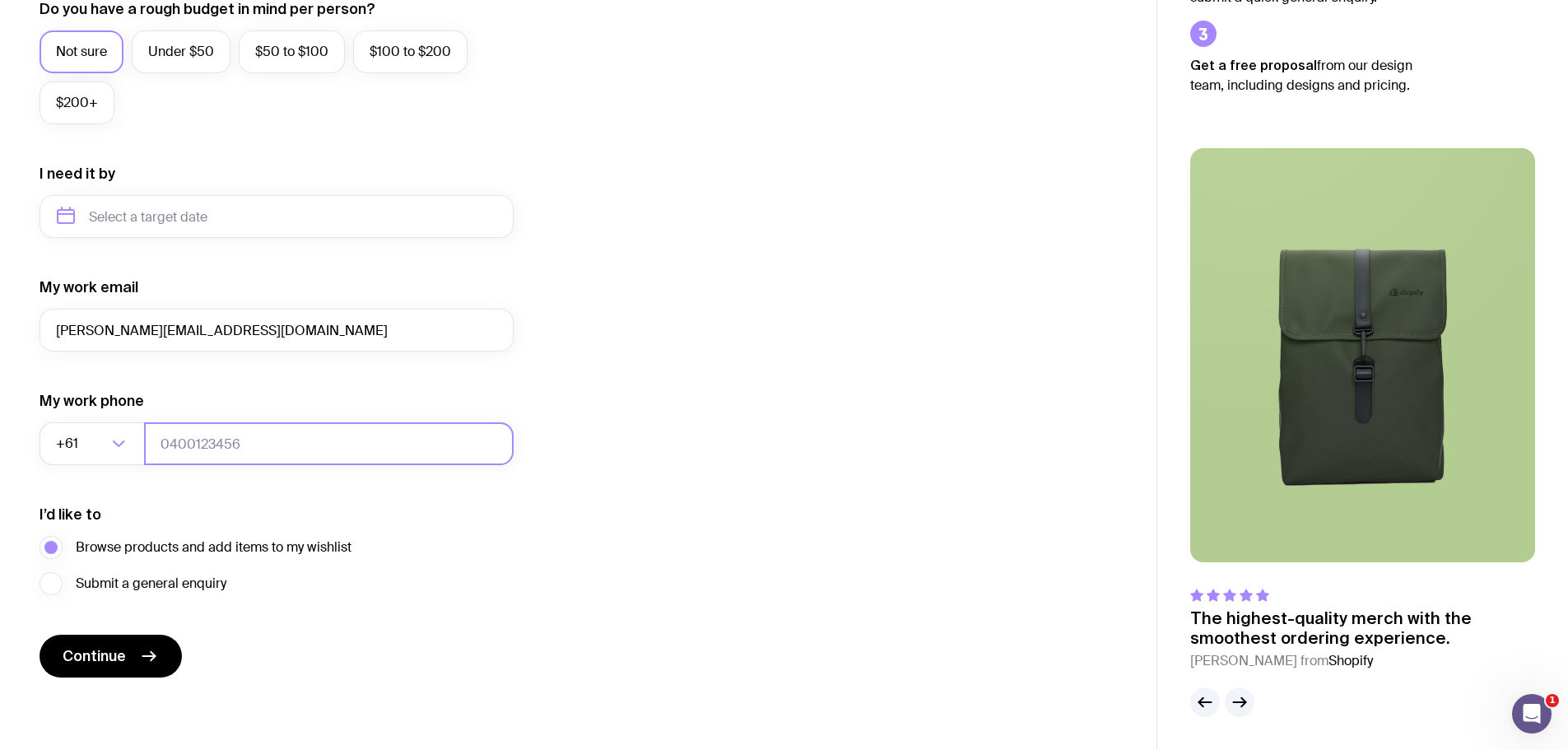
click at [380, 439] on input "tel" at bounding box center [329, 443] width 370 height 43
click at [1232, 699] on icon "button" at bounding box center [1240, 702] width 20 height 20
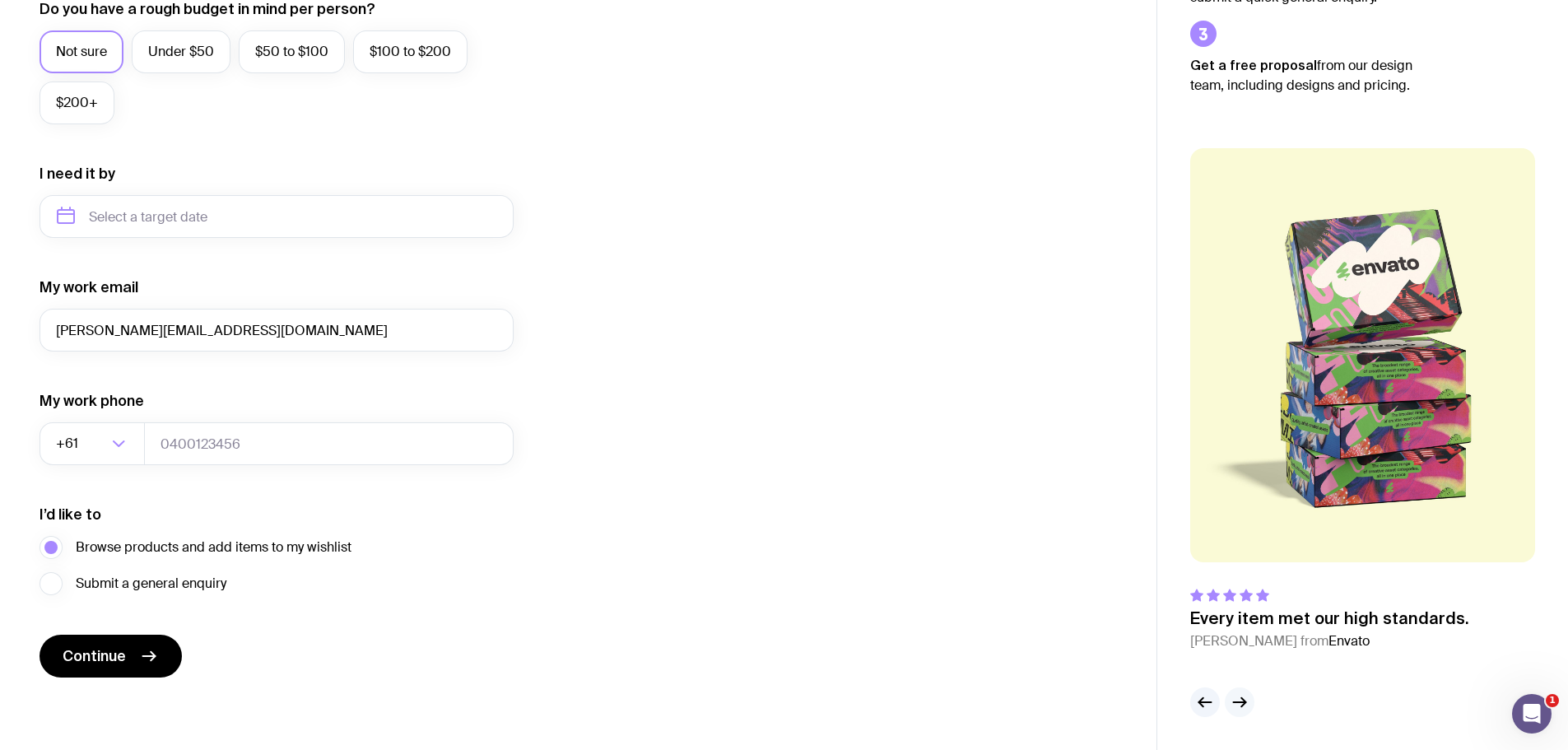
click at [1232, 699] on icon "button" at bounding box center [1240, 702] width 20 height 20
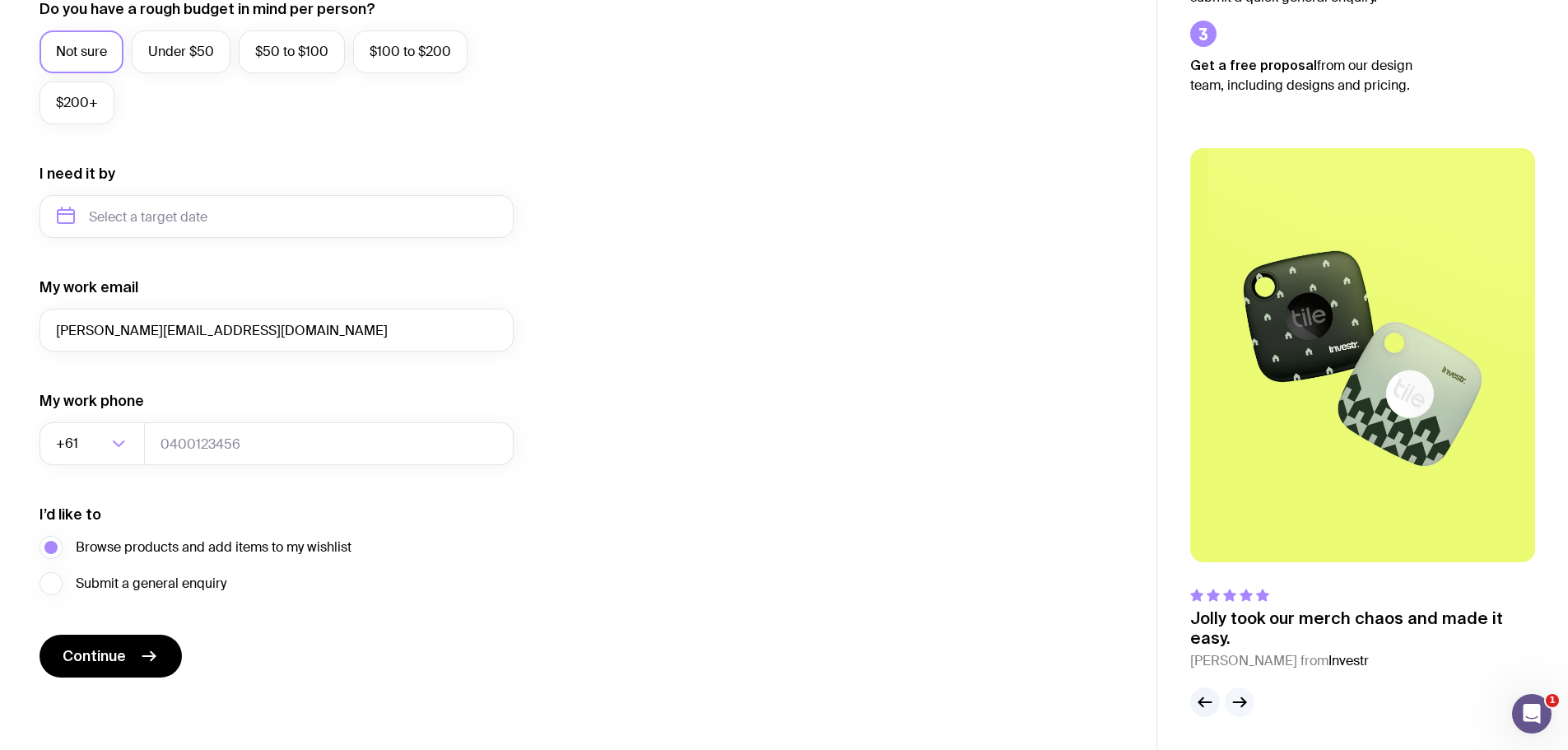
click at [1232, 699] on icon "button" at bounding box center [1240, 702] width 20 height 20
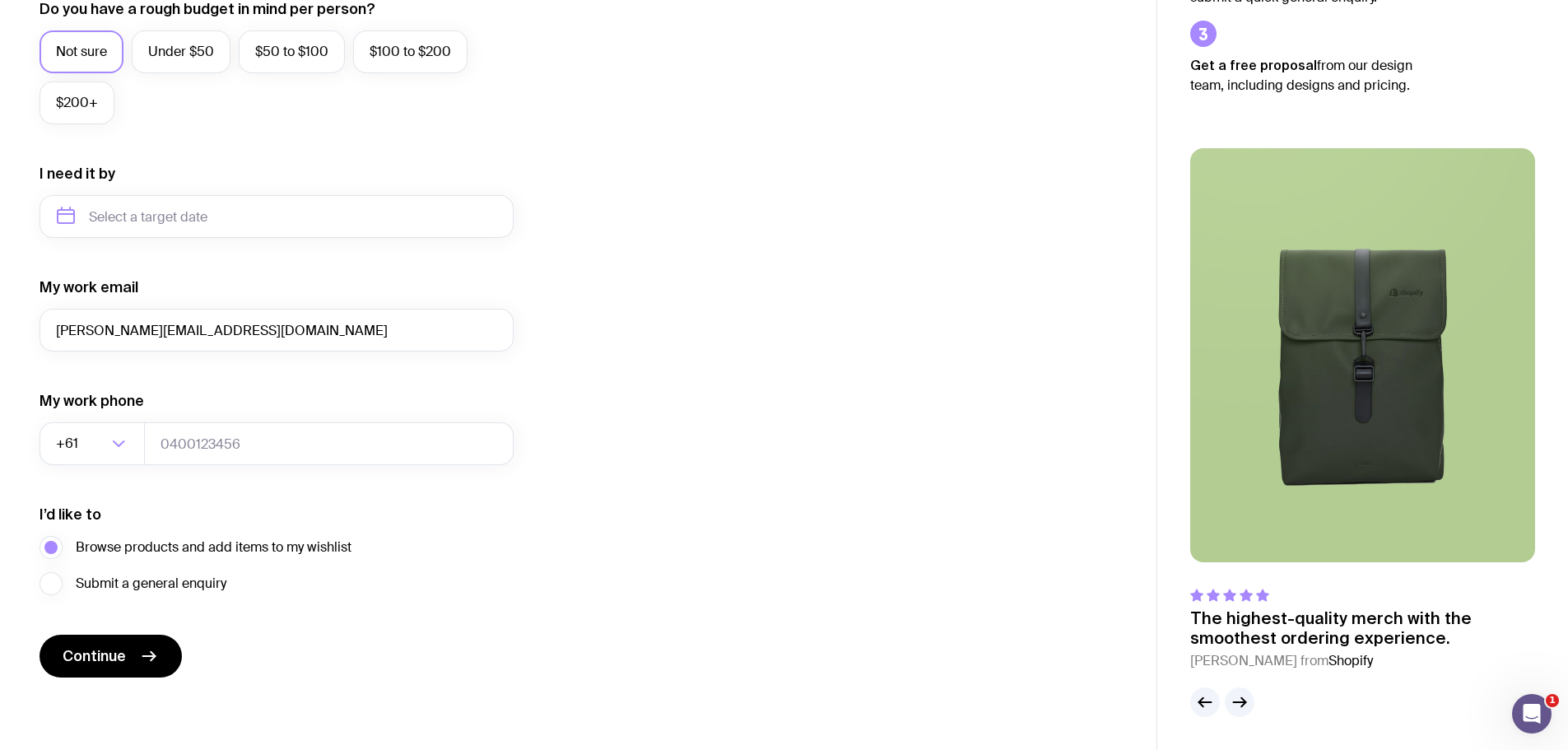
click at [1189, 690] on div "The highest-quality merch with the smoothest ordering experience. Bertie O. fro…" at bounding box center [1363, 406] width 411 height 621
click at [1200, 694] on icon "button" at bounding box center [1206, 702] width 20 height 20
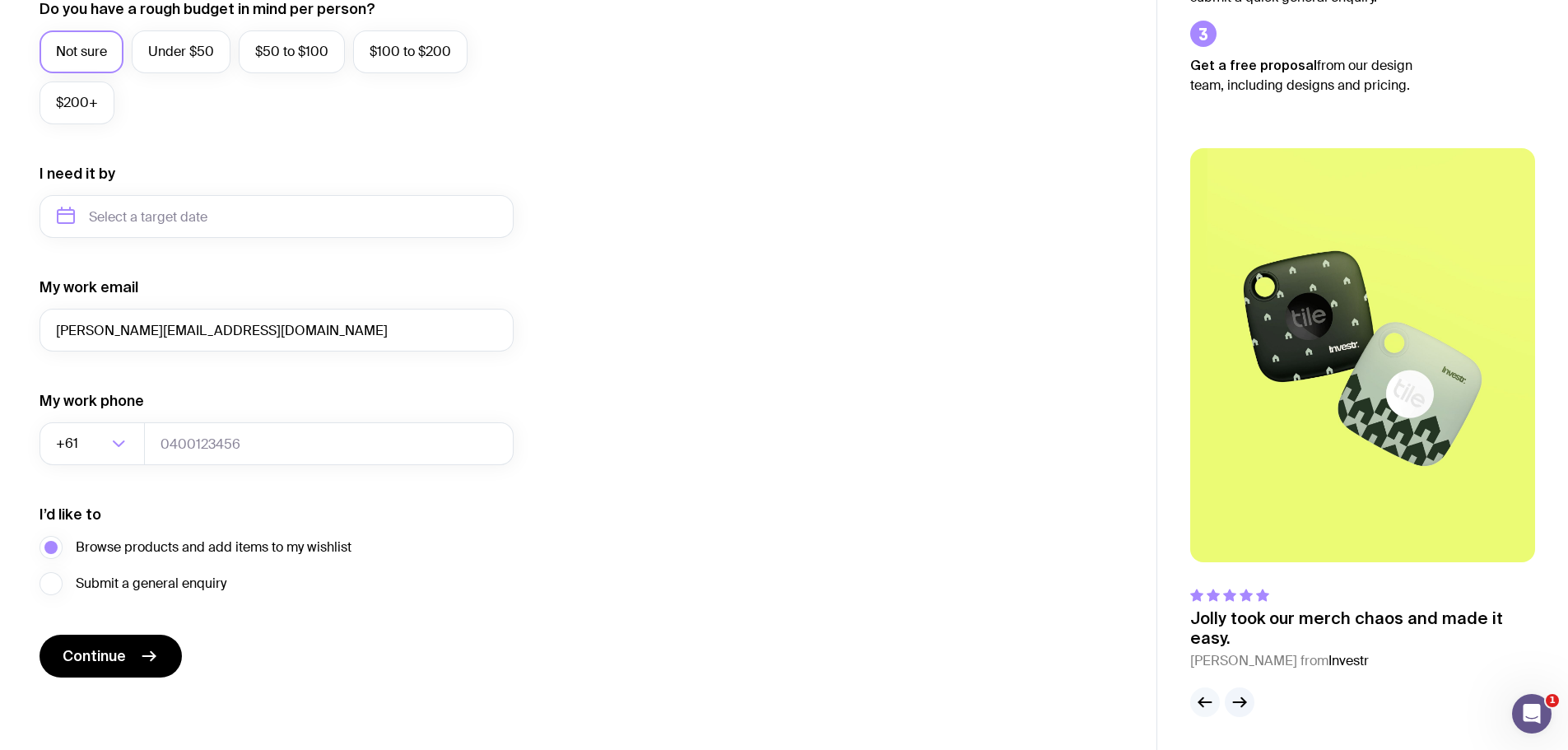
click at [1200, 694] on icon "button" at bounding box center [1206, 702] width 20 height 20
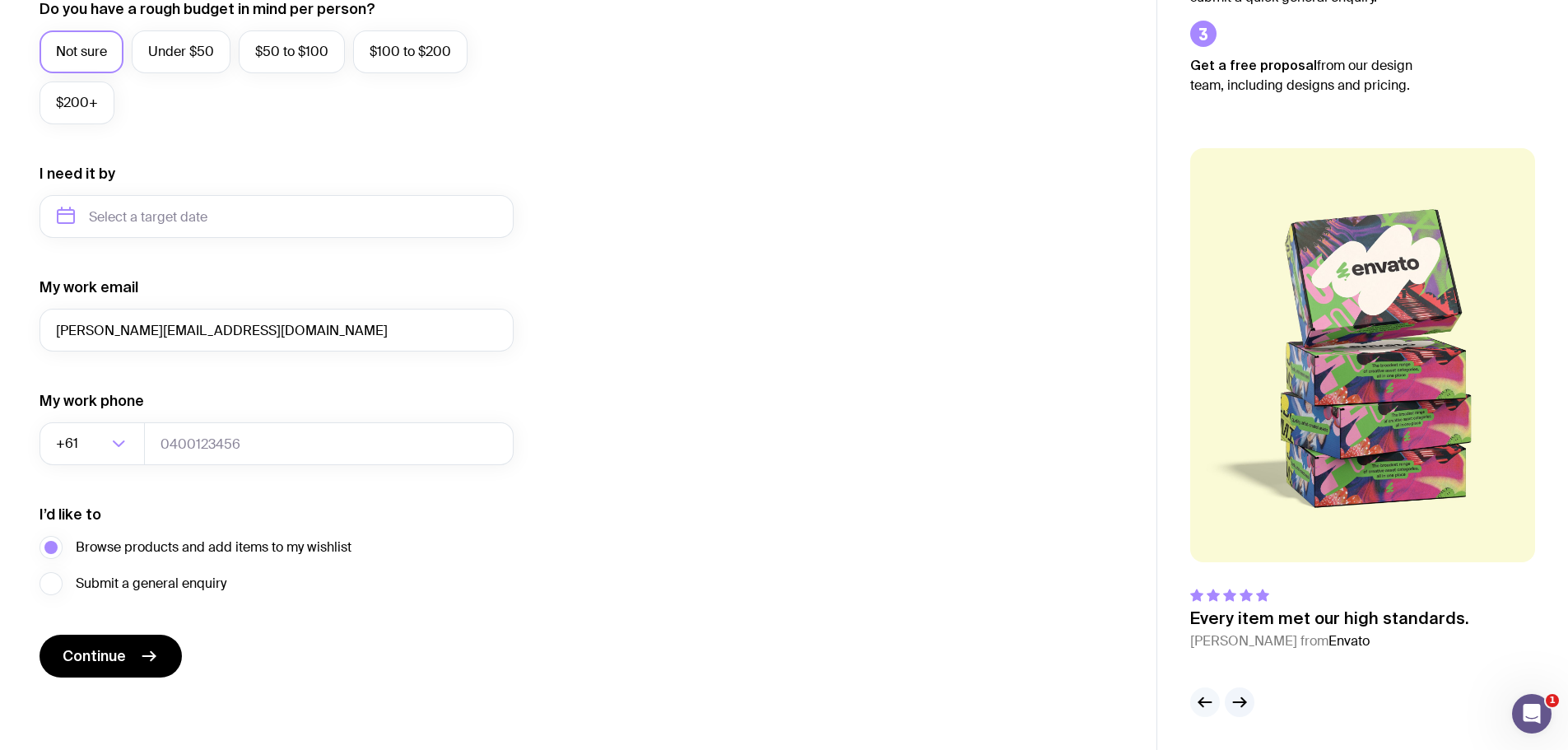
click at [1200, 694] on icon "button" at bounding box center [1206, 702] width 20 height 20
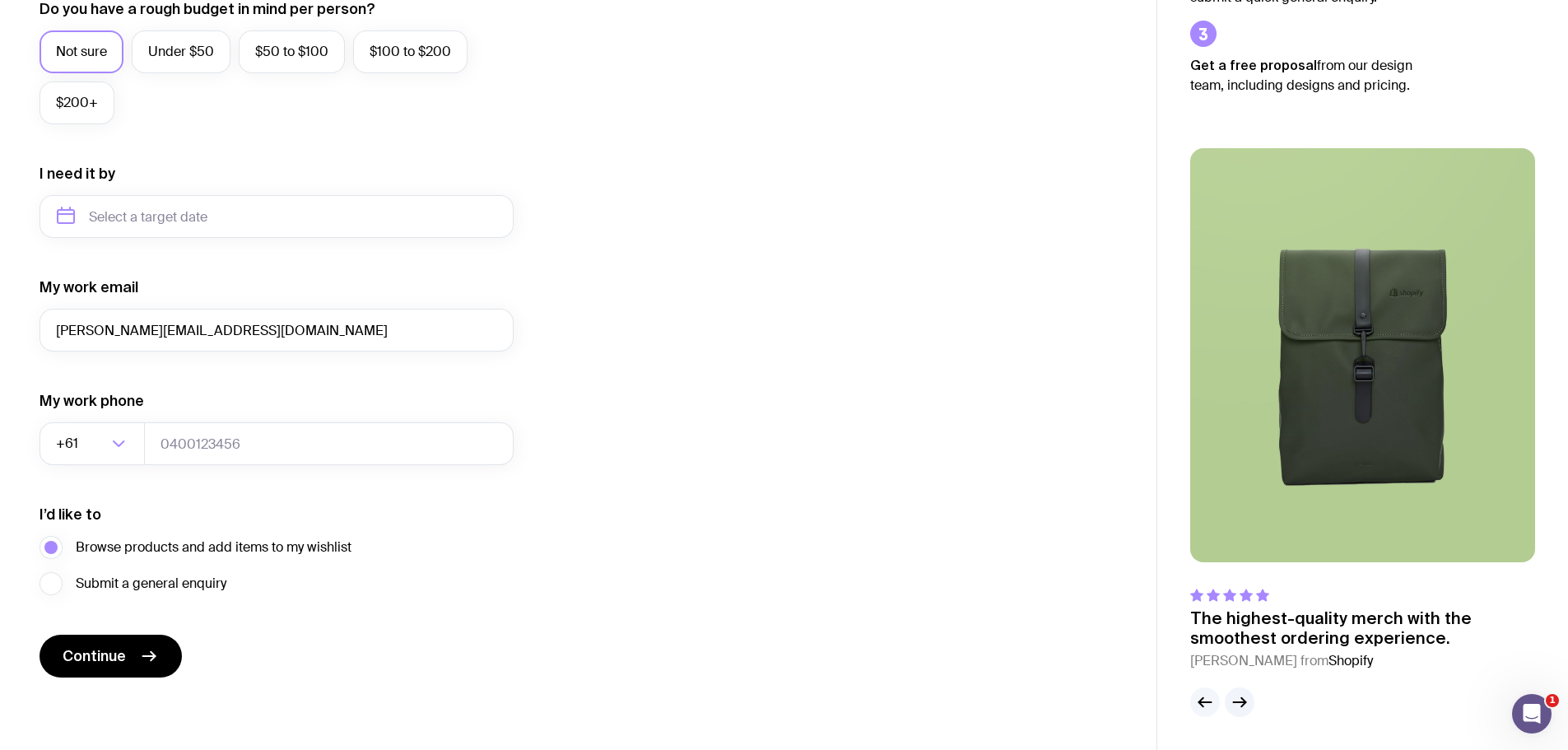
click at [1200, 694] on icon "button" at bounding box center [1206, 702] width 20 height 20
